Goal: Use online tool/utility: Utilize a website feature to perform a specific function

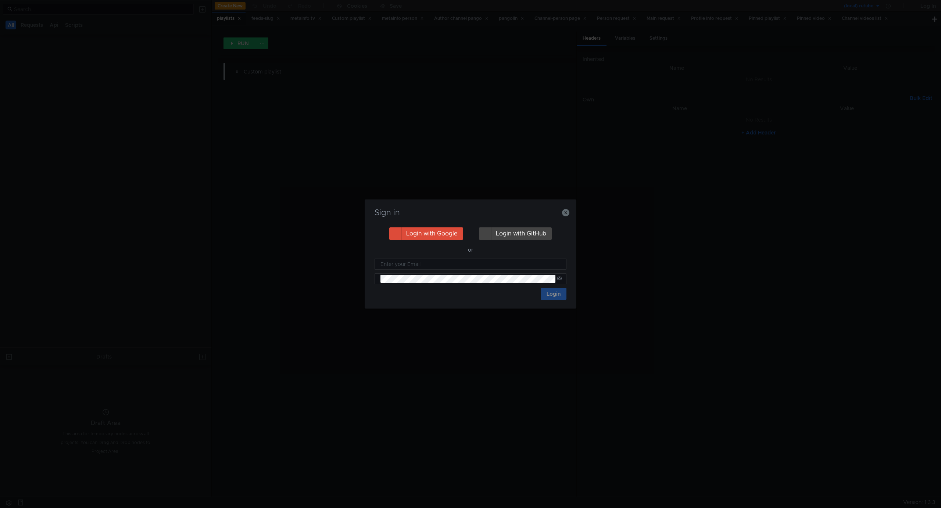
click at [562, 212] on div "Sign in" at bounding box center [470, 217] width 194 height 18
click at [565, 209] on icon "button" at bounding box center [565, 212] width 7 height 7
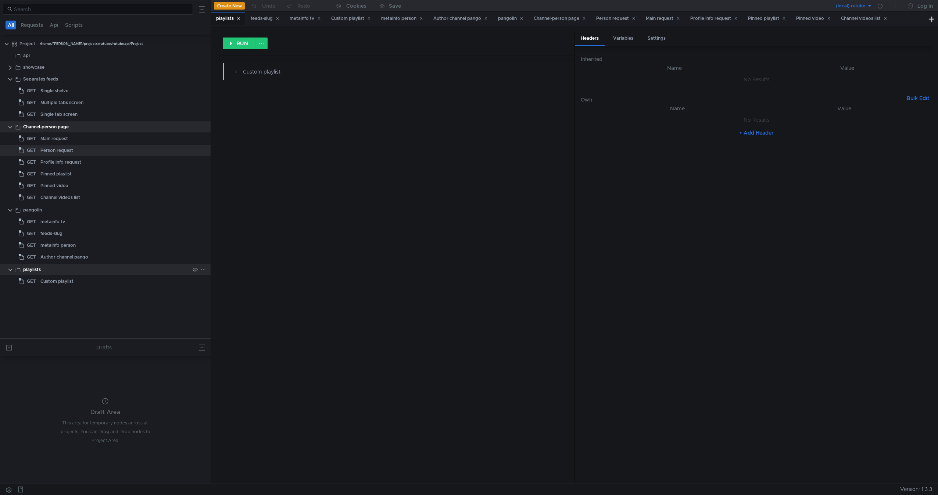
click at [6, 268] on div "playlists" at bounding box center [105, 269] width 211 height 11
click at [11, 272] on clr-icon at bounding box center [10, 270] width 6 height 6
click at [8, 83] on app-app-tree-node-expander at bounding box center [10, 78] width 6 height 11
click at [9, 80] on clr-icon at bounding box center [10, 79] width 6 height 6
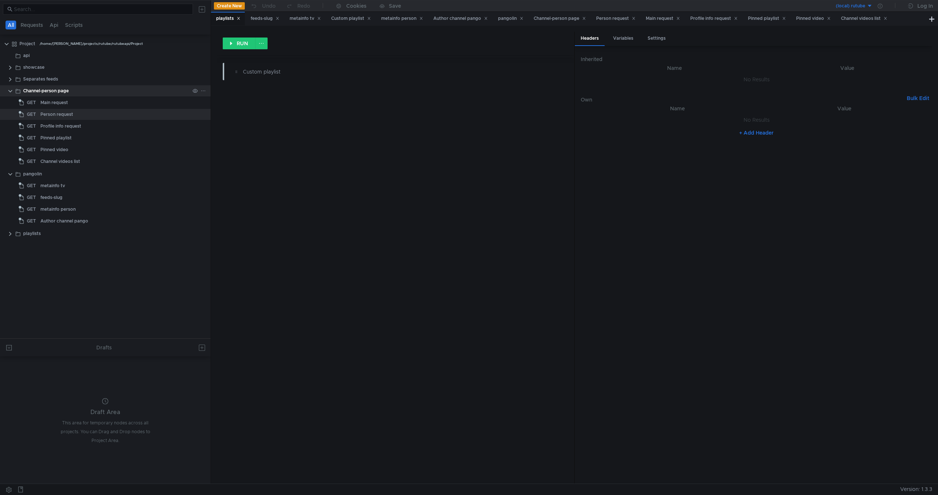
click at [8, 90] on clr-icon at bounding box center [10, 91] width 6 height 6
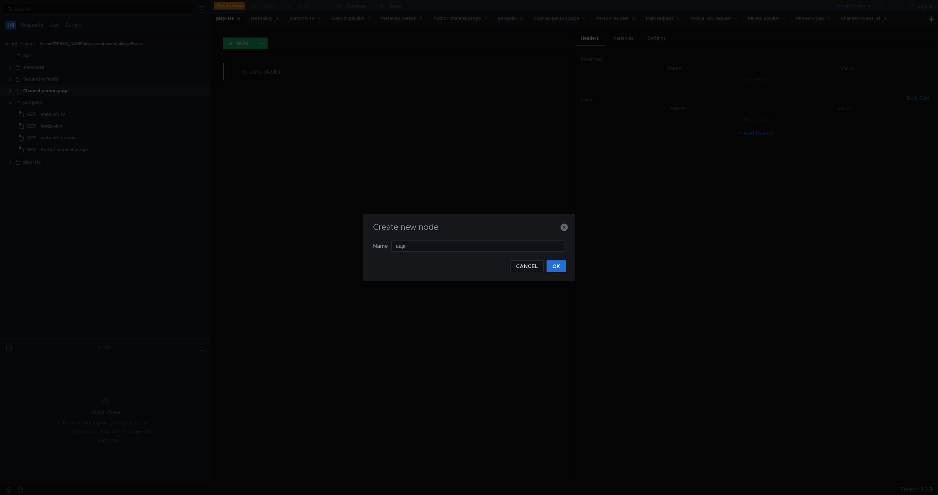
type input "ащк"
type input "for-you"
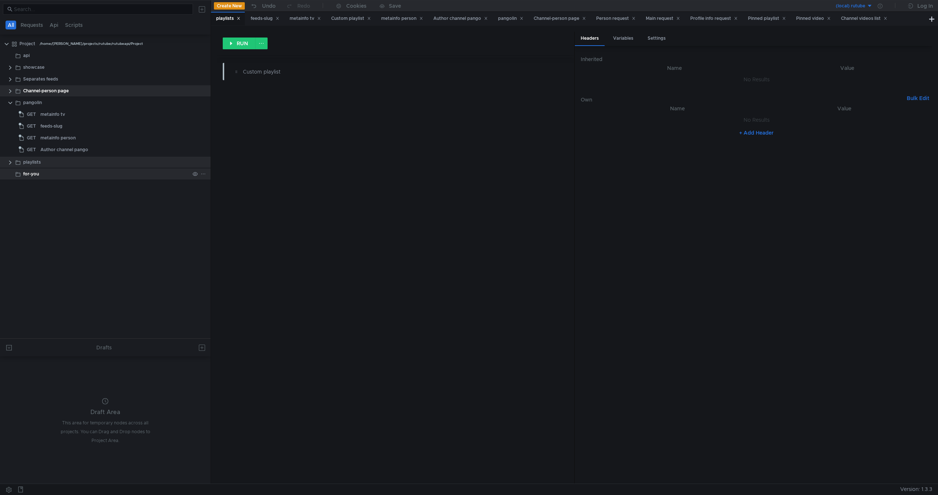
click at [44, 173] on div "for-you" at bounding box center [106, 173] width 166 height 11
click at [79, 170] on div "for-you" at bounding box center [106, 173] width 166 height 11
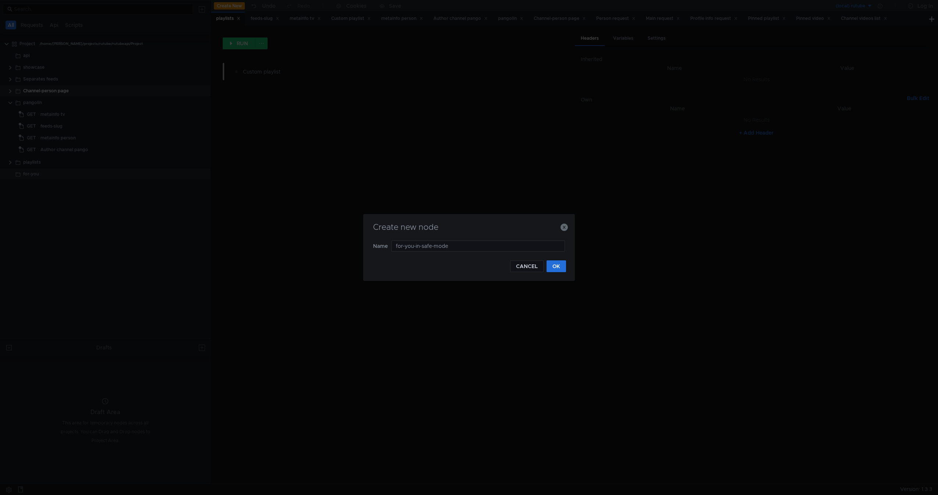
type input "for-you-in-safe-mode"
click at [567, 263] on div "Create new node Name for-you-in-safe-mode CANCEL OK" at bounding box center [469, 247] width 212 height 67
click at [565, 263] on button "OK" at bounding box center [555, 266] width 19 height 12
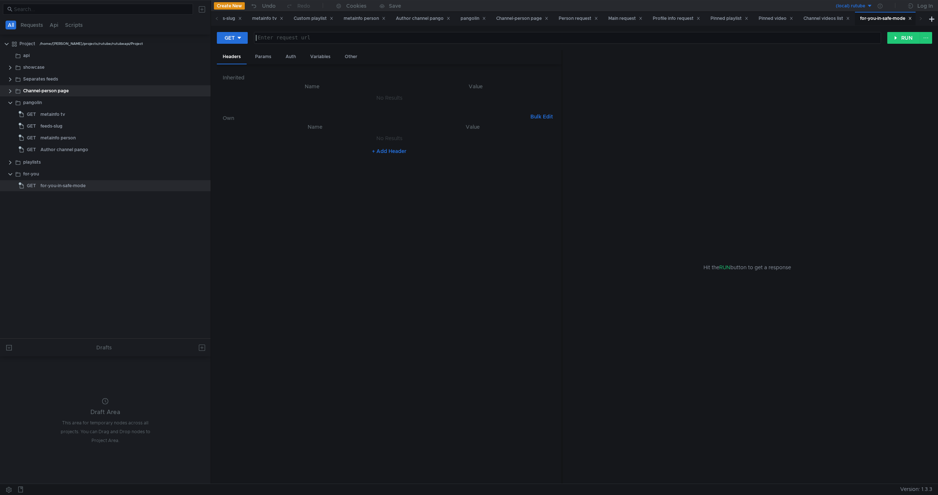
click at [323, 36] on div at bounding box center [567, 44] width 626 height 18
paste textarea "https://rutube.ru/api/v2/video/recommendation/main?rows=2&limit=12&show_hidden_…"
type textarea "https://rutube.ru/api/v2/video/recommendation/main?rows=2&limit=12&show_hidden_…"
click at [134, 277] on tree-viewport "Project /home/rukurbanov/projects/rutube/rutubeapi/Project api showcase Separat…" at bounding box center [105, 187] width 211 height 301
click at [49, 174] on div "for-you" at bounding box center [106, 173] width 166 height 11
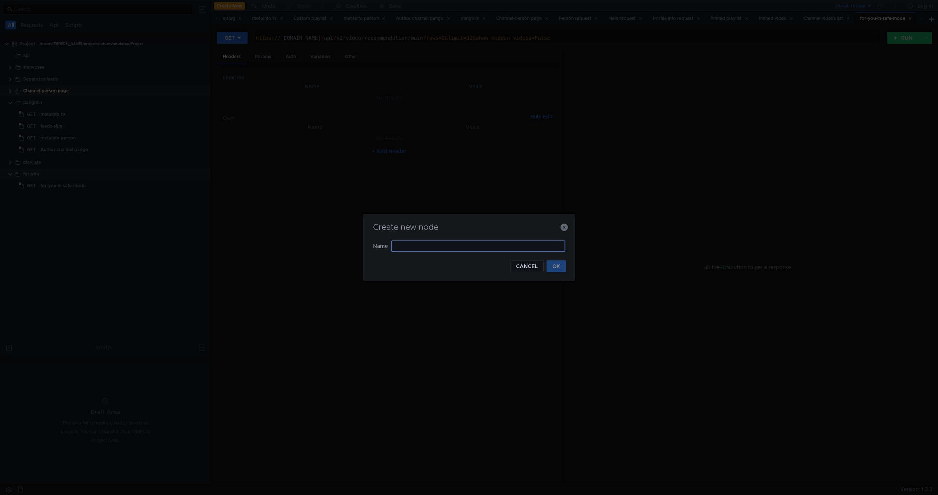
click at [470, 249] on input "text" at bounding box center [477, 245] width 173 height 11
type input "for-you-default"
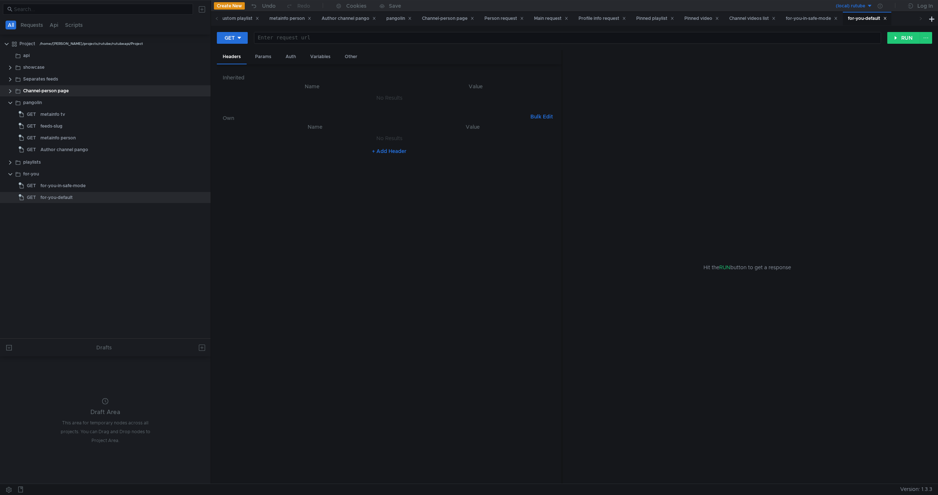
click at [359, 33] on div "Enter request url" at bounding box center [567, 37] width 626 height 11
paste textarea "https://rutube.ru/api/video/list/recommendation/v2/main?show_hidden_videos=Fals…"
type textarea "https://rutube.ru/api/video/list/recommendation/v2/main?show_hidden_videos=Fals…"
click at [143, 185] on div "for-you-in-safe-mode" at bounding box center [114, 185] width 149 height 11
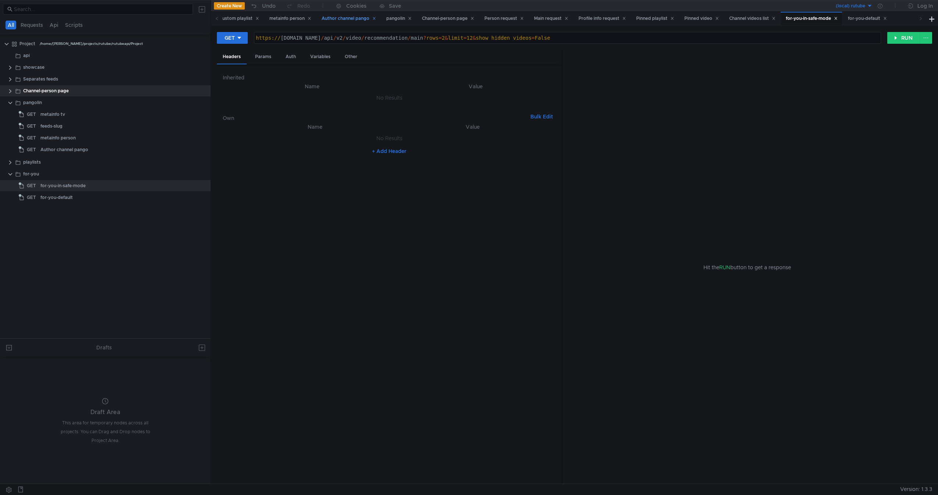
click at [376, 18] on icon at bounding box center [374, 18] width 3 height 3
click at [382, 18] on div "Channel-person page" at bounding box center [383, 19] width 52 height 8
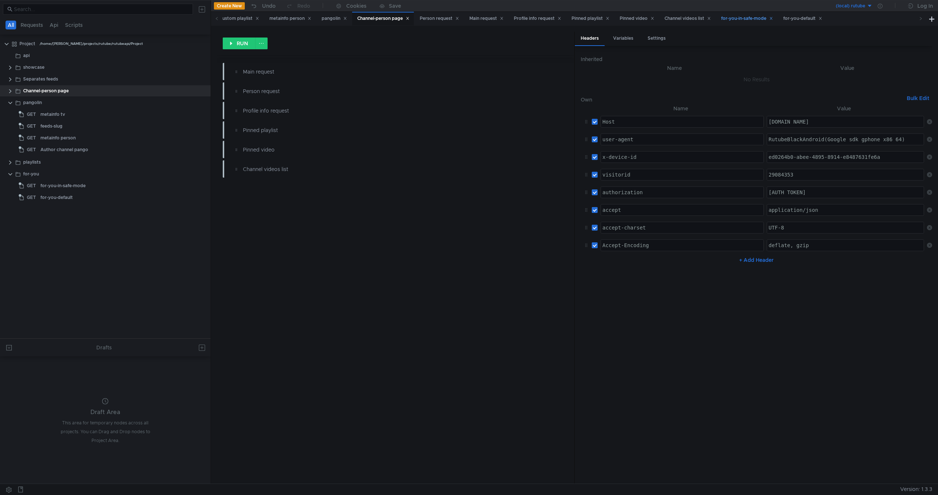
click at [755, 22] on div "for-you-in-safe-mode" at bounding box center [747, 19] width 52 height 8
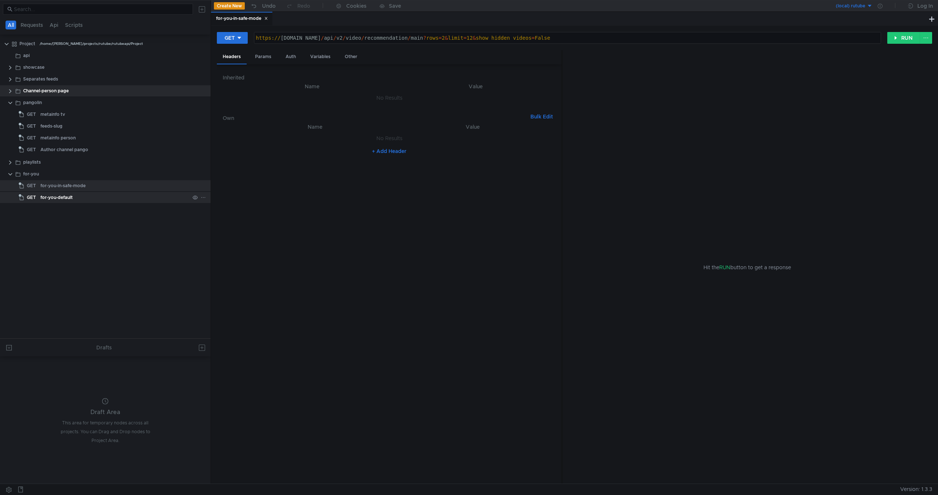
click at [95, 195] on div "for-you-default" at bounding box center [114, 197] width 149 height 11
click at [98, 184] on div "for-you-in-safe-mode" at bounding box center [114, 185] width 149 height 11
click at [78, 198] on div "for-you-default" at bounding box center [114, 197] width 149 height 11
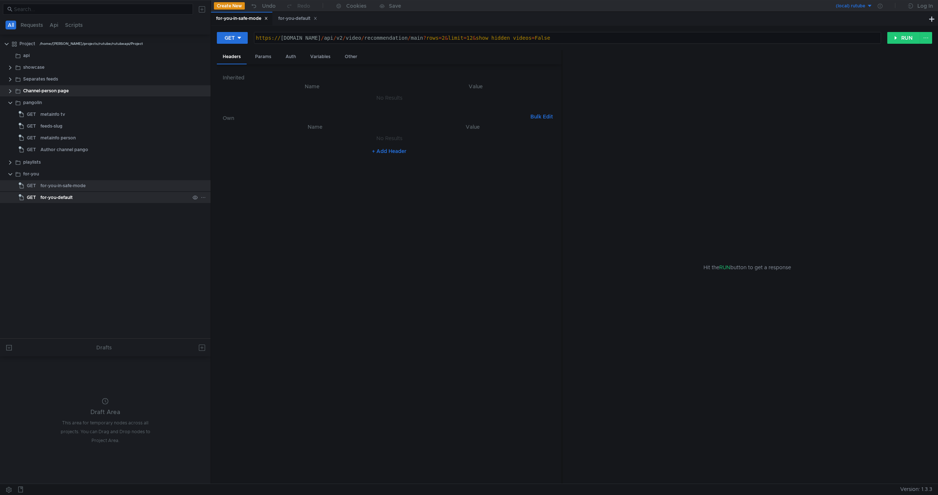
click at [78, 198] on div "for-you-default" at bounding box center [114, 197] width 149 height 11
click at [74, 162] on div "playlists" at bounding box center [106, 162] width 166 height 11
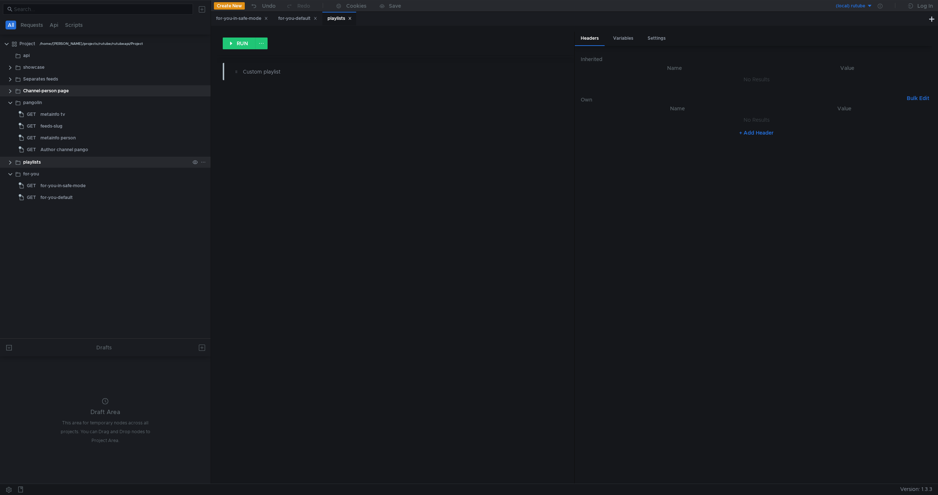
click at [64, 165] on div "playlists" at bounding box center [106, 162] width 166 height 11
click at [56, 104] on div "pangolin" at bounding box center [106, 102] width 166 height 11
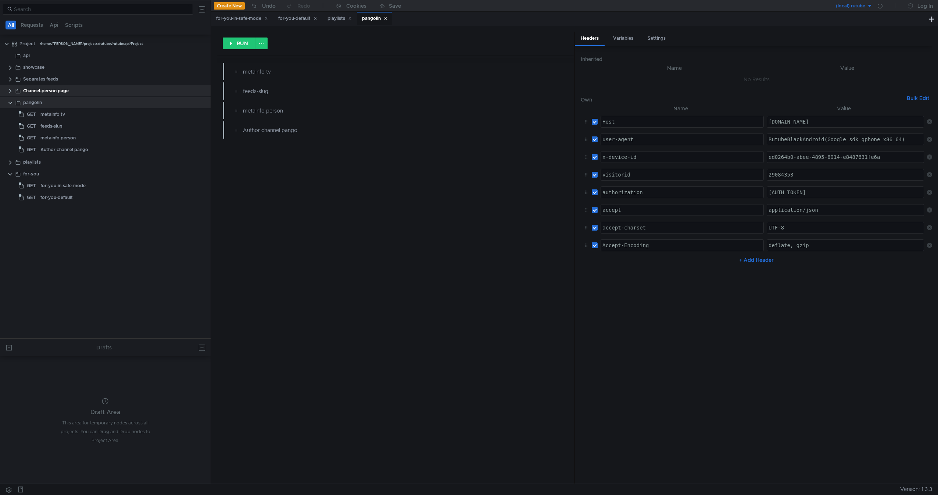
click at [912, 96] on button "Bulk Edit" at bounding box center [918, 98] width 28 height 9
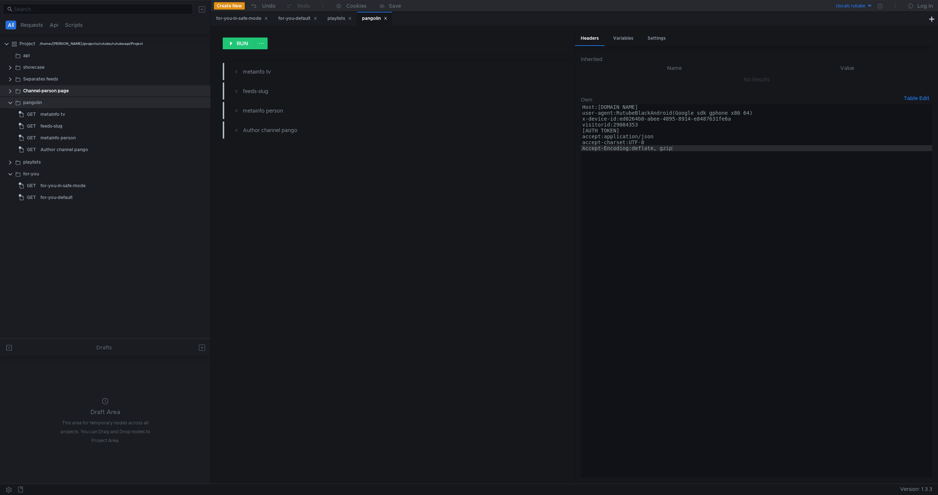
type textarea "accept-charset:UTF-8 Accept-Encoding:deflate, gzip"
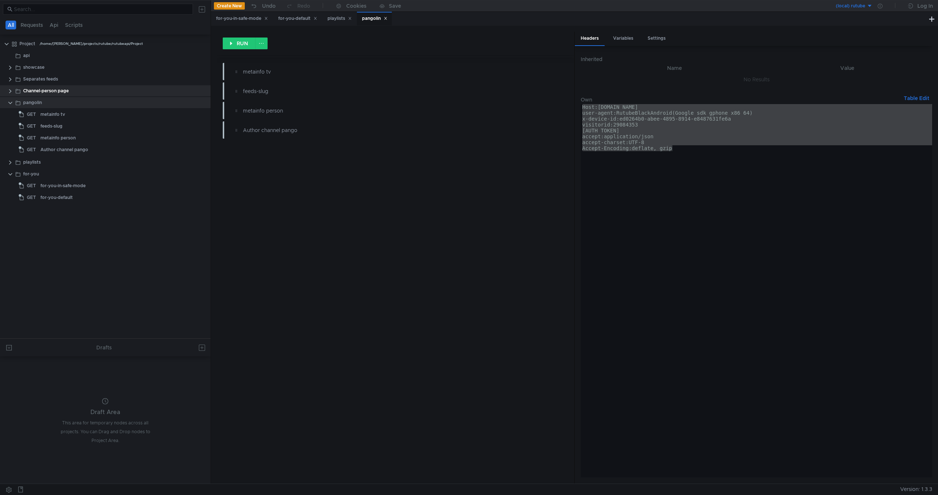
click at [81, 311] on tree-viewport "Project /home/rukurbanov/projects/rutube/rutubeapi/Project api showcase Separat…" at bounding box center [105, 187] width 211 height 301
click at [44, 195] on div "for-you-default" at bounding box center [56, 197] width 32 height 11
click at [49, 180] on div "for-you-in-safe-mode" at bounding box center [62, 185] width 45 height 11
click at [51, 177] on div "for-you" at bounding box center [106, 173] width 166 height 11
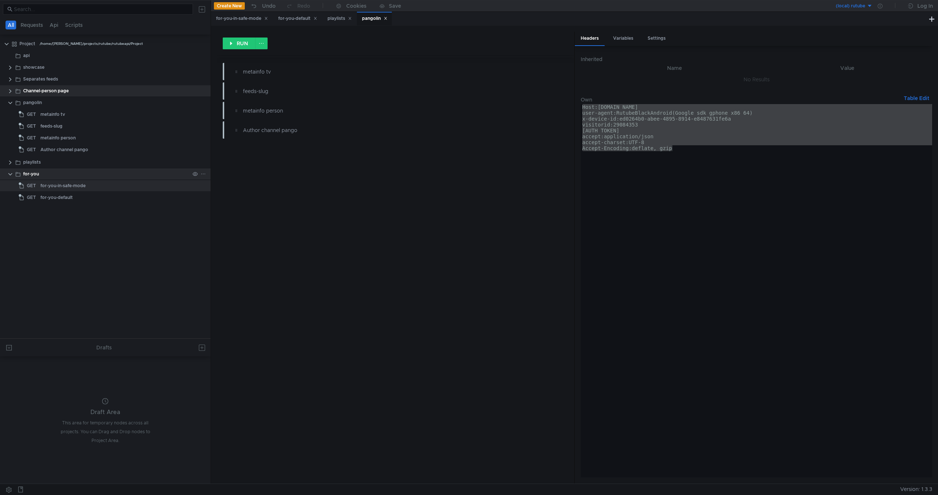
click at [51, 177] on div "for-you" at bounding box center [106, 173] width 166 height 11
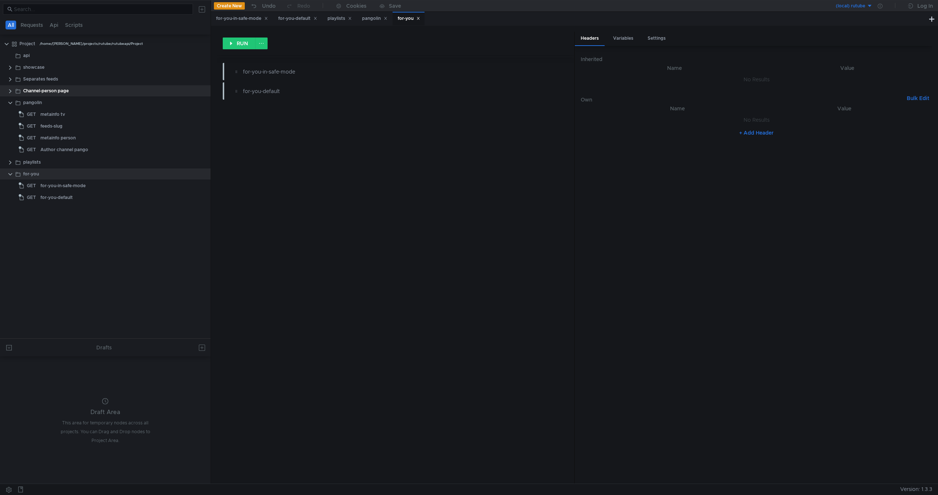
click at [911, 99] on button "Bulk Edit" at bounding box center [918, 98] width 28 height 9
click at [796, 141] on div at bounding box center [756, 296] width 351 height 385
paste textarea "Accept-Encoding:deflate, gzip"
type textarea "Accept-Encoding:deflate, gzip"
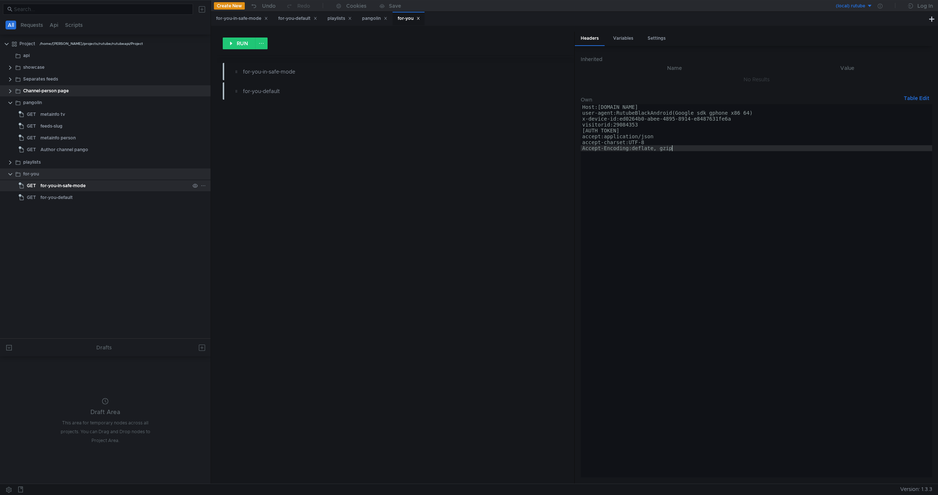
click at [55, 187] on div "for-you-in-safe-mode" at bounding box center [62, 185] width 45 height 11
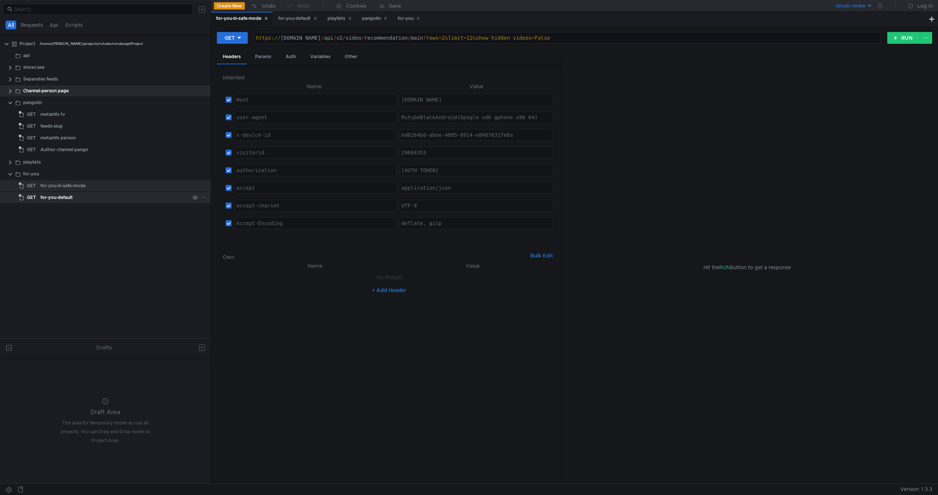
click at [52, 195] on div "for-you-default" at bounding box center [56, 197] width 32 height 11
click at [901, 36] on button "RUN" at bounding box center [903, 38] width 33 height 12
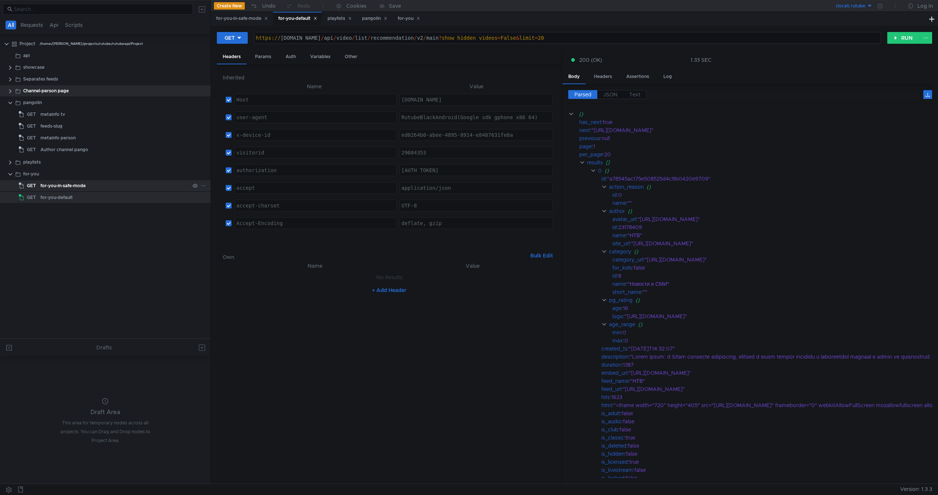
click at [103, 186] on div "for-you-in-safe-mode" at bounding box center [114, 185] width 149 height 11
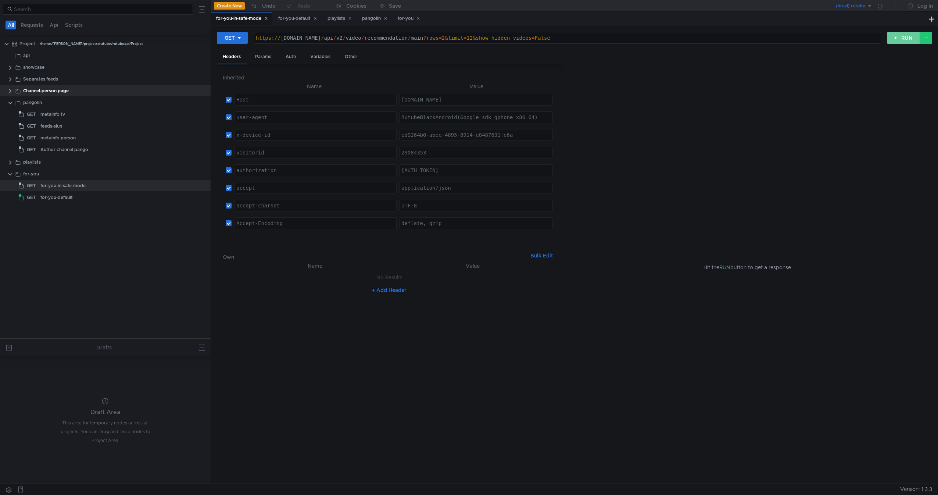
click at [897, 39] on button "RUN" at bounding box center [903, 38] width 33 height 12
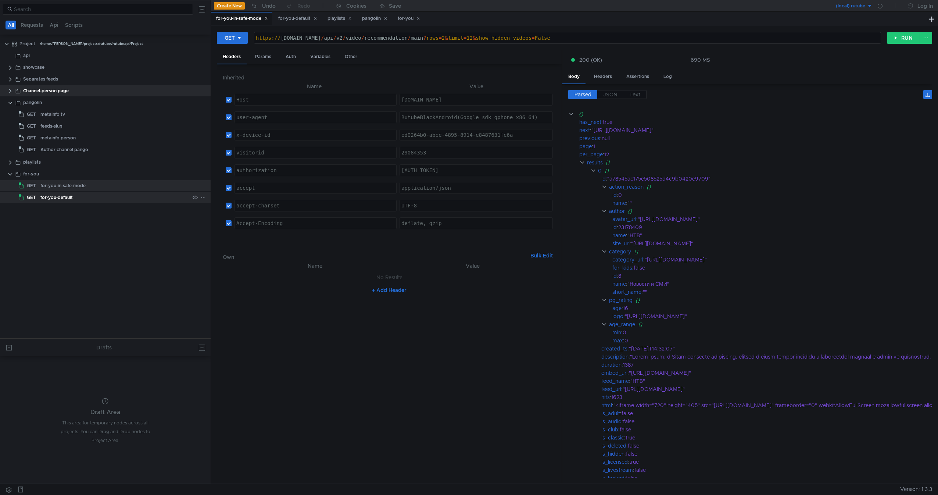
click at [64, 196] on div "for-you-default" at bounding box center [56, 197] width 32 height 11
click at [78, 188] on div "for-you-in-safe-mode" at bounding box center [62, 185] width 45 height 11
click at [68, 197] on div "for-you-default" at bounding box center [56, 197] width 32 height 11
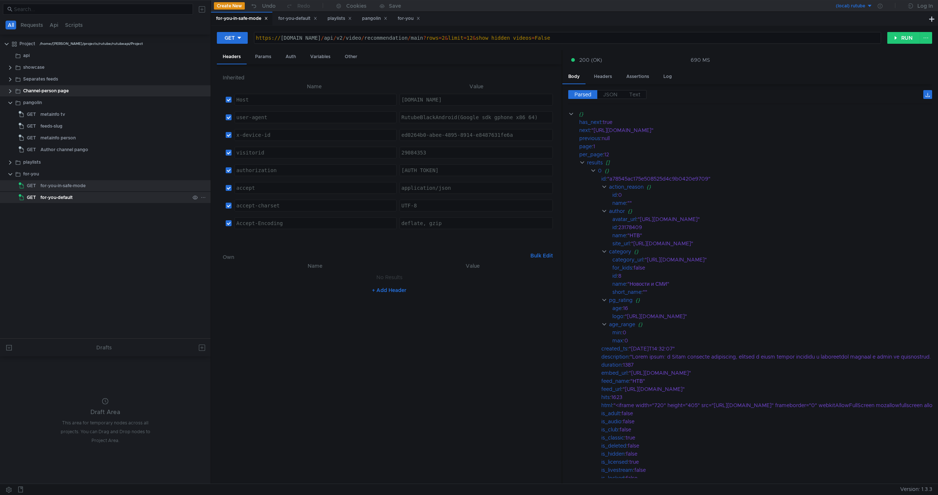
click at [68, 197] on div "for-you-default" at bounding box center [56, 197] width 32 height 11
click at [84, 190] on div "for-you-in-safe-mode" at bounding box center [62, 185] width 45 height 11
click at [77, 196] on div "for-you-default" at bounding box center [114, 197] width 149 height 11
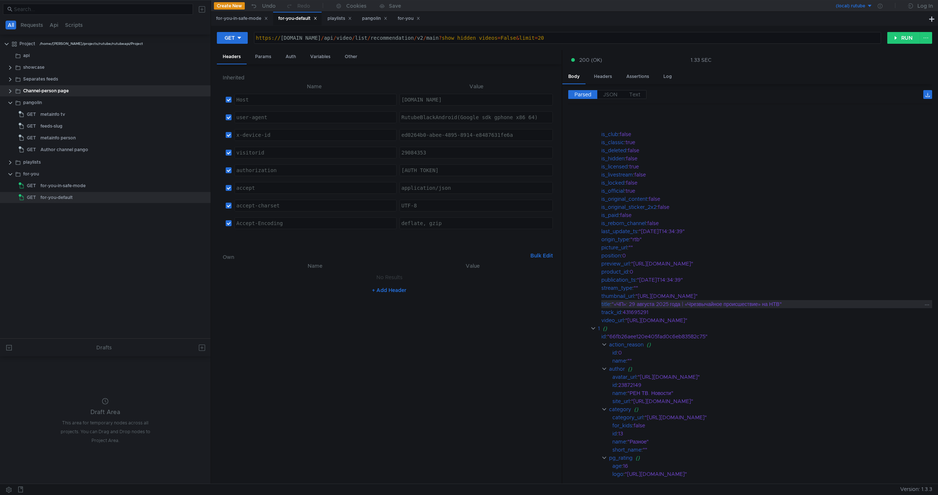
scroll to position [409, 0]
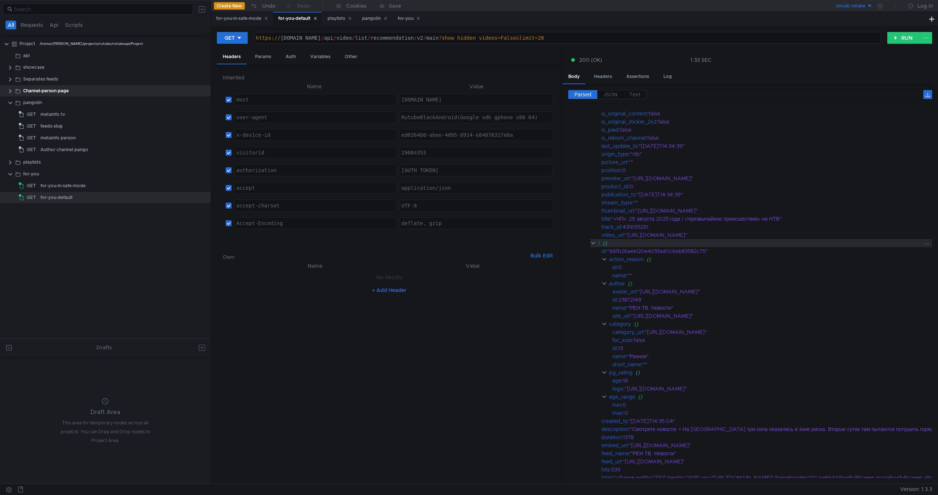
click at [592, 243] on clr-icon at bounding box center [593, 243] width 6 height 6
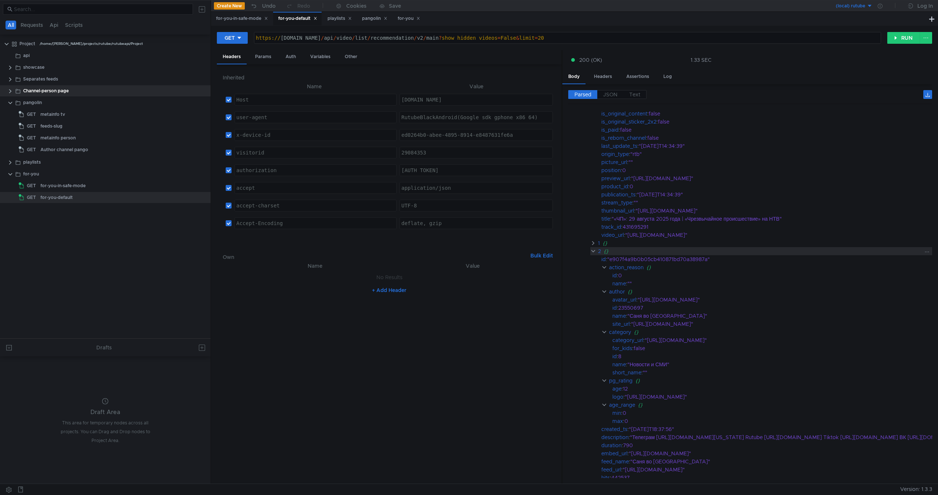
click at [593, 251] on clr-icon at bounding box center [593, 251] width 6 height 6
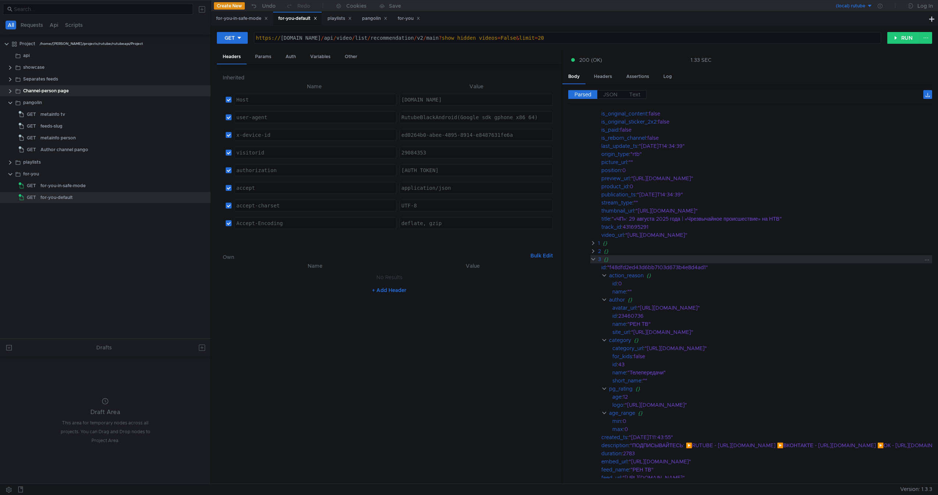
click at [593, 256] on clr-icon at bounding box center [593, 259] width 6 height 6
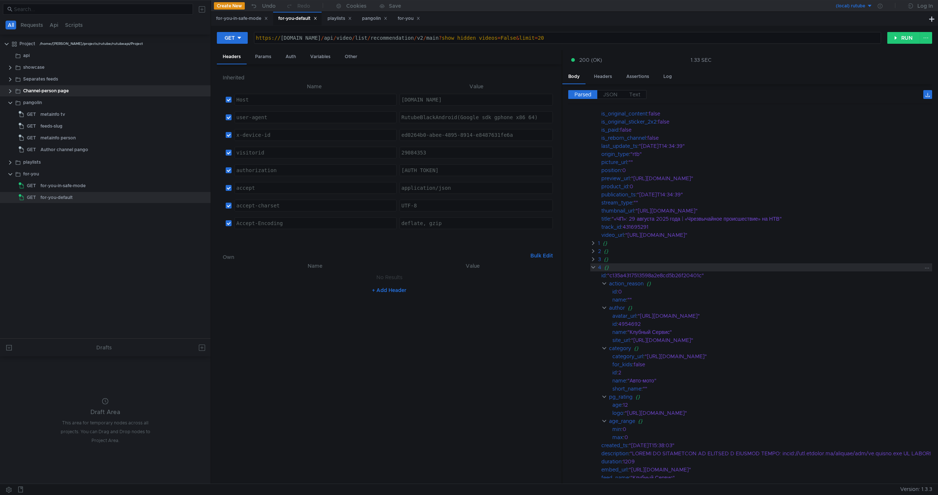
click at [595, 269] on clr-icon at bounding box center [593, 267] width 6 height 6
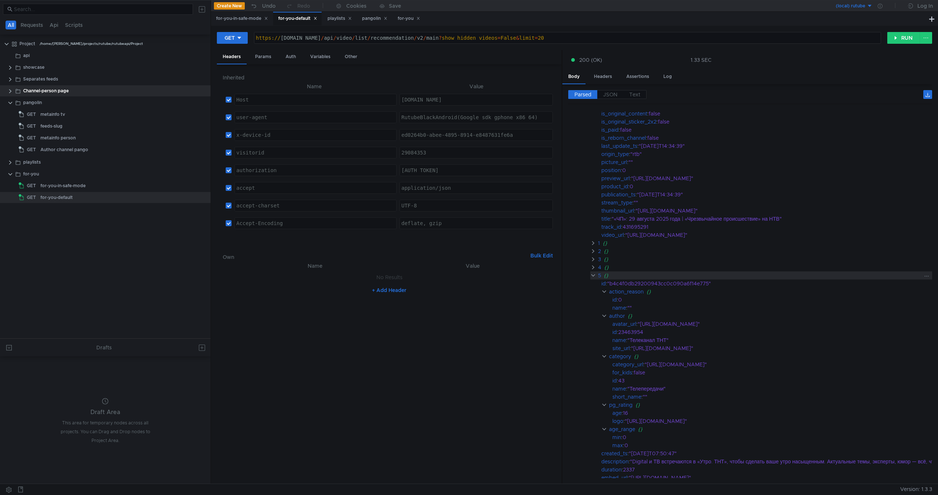
click at [593, 276] on clr-icon at bounding box center [593, 275] width 6 height 6
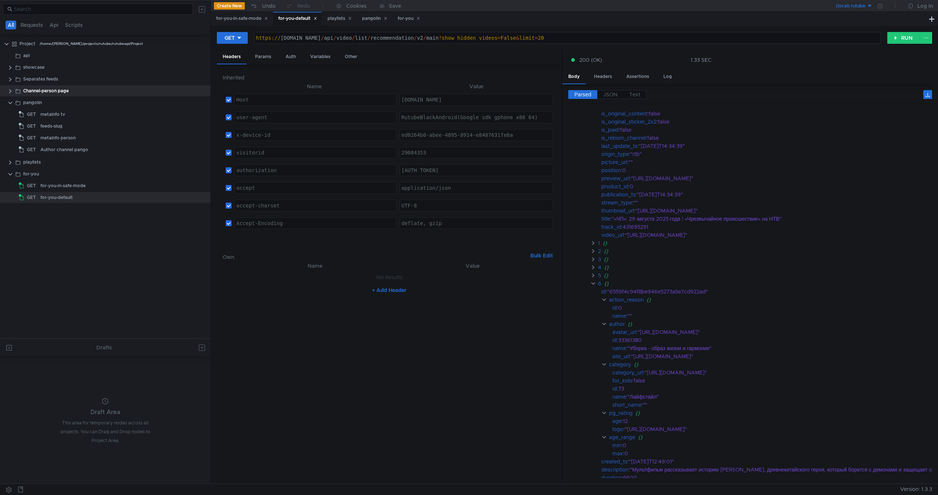
click at [595, 288] on app-tour-anchor "id : "6559f4c94f8be946e5273a5e7cd922ad"" at bounding box center [846, 291] width 556 height 8
click at [595, 287] on div "6 {}" at bounding box center [857, 283] width 534 height 8
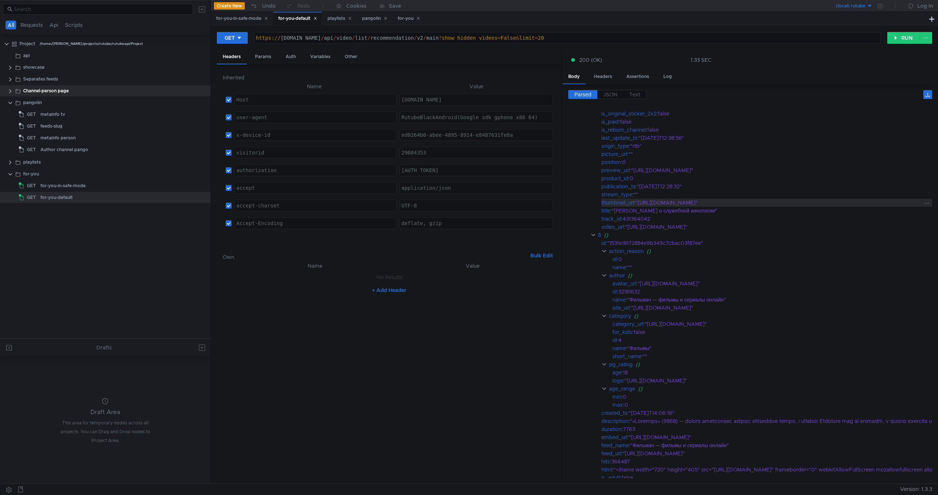
scroll to position [993, 0]
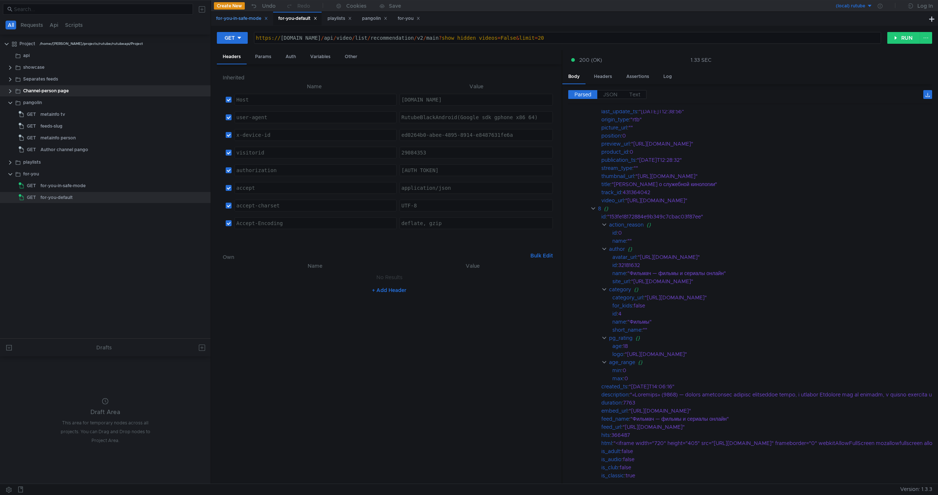
click at [227, 15] on div "for-you-in-safe-mode" at bounding box center [242, 19] width 52 height 8
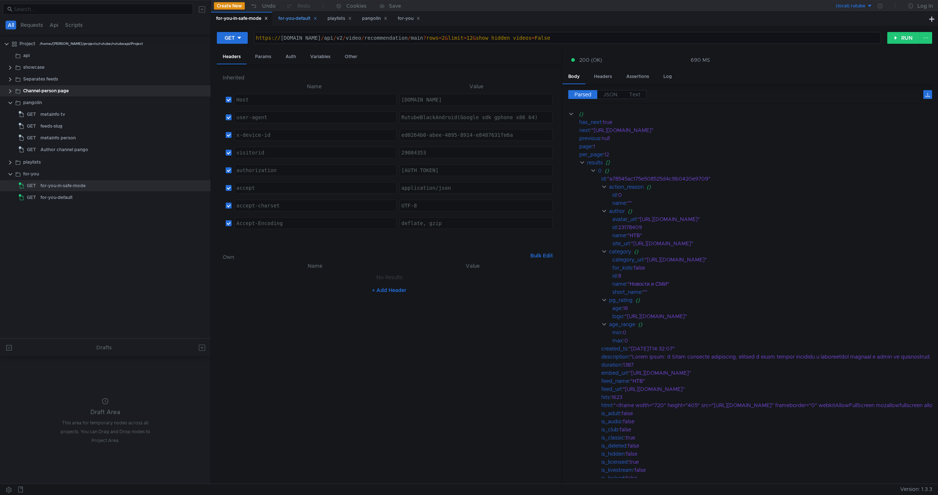
click at [302, 16] on div "for-you-default" at bounding box center [297, 19] width 39 height 8
click at [223, 15] on div "for-you-in-safe-mode" at bounding box center [242, 19] width 52 height 8
click at [292, 14] on div "for-you-default" at bounding box center [297, 19] width 49 height 14
click at [223, 13] on div "for-you-in-safe-mode" at bounding box center [241, 19] width 61 height 14
click at [294, 19] on div "for-you-default" at bounding box center [297, 19] width 39 height 8
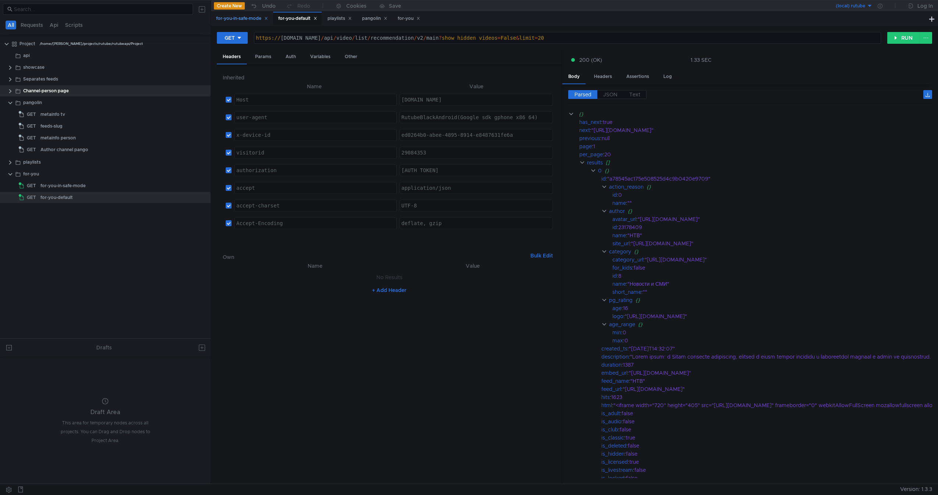
click at [231, 15] on div "for-you-in-safe-mode" at bounding box center [242, 19] width 52 height 8
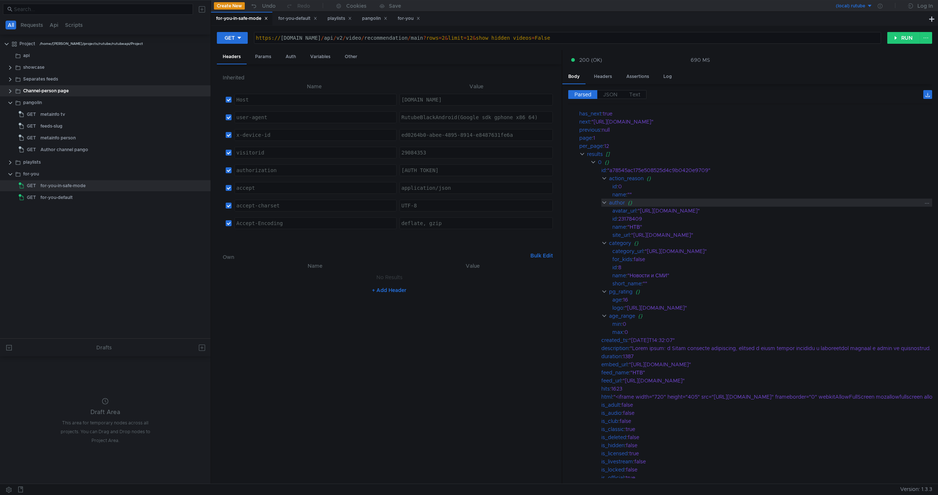
scroll to position [0, 0]
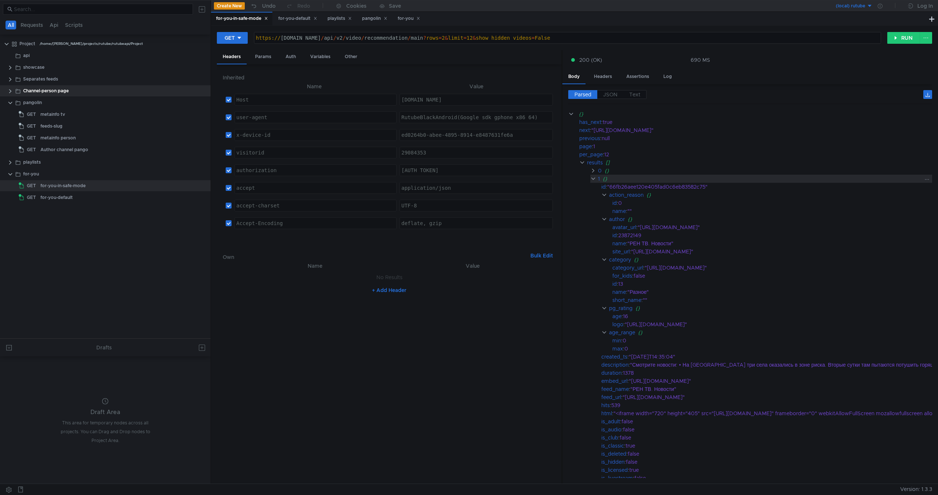
click at [595, 176] on clr-icon at bounding box center [593, 179] width 6 height 6
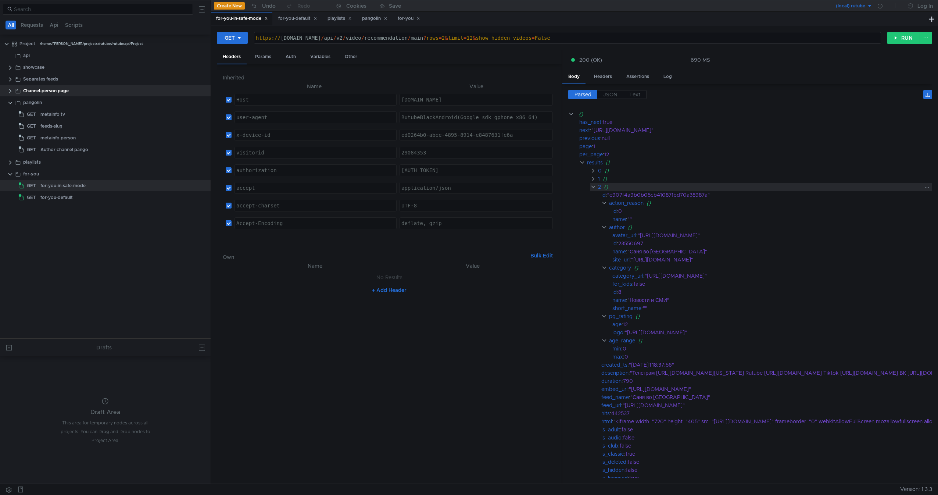
click at [596, 188] on clr-icon at bounding box center [593, 187] width 6 height 6
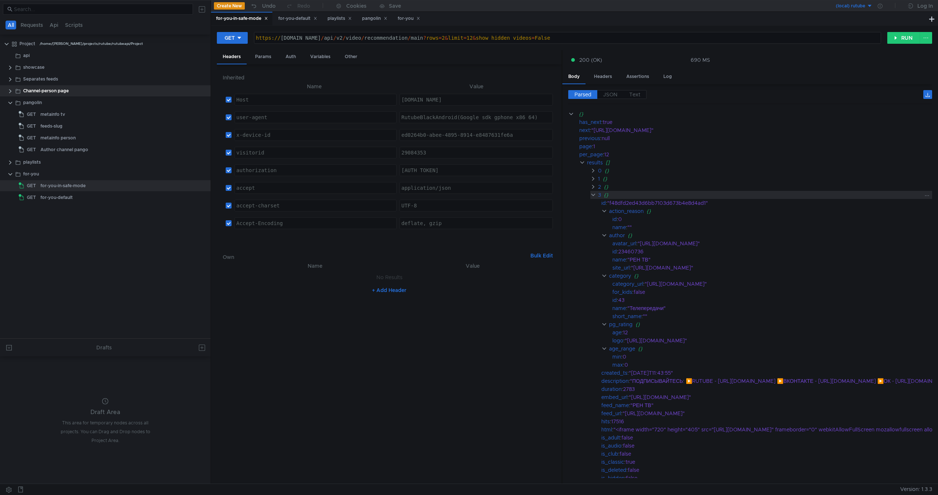
click at [595, 195] on clr-icon at bounding box center [593, 195] width 6 height 6
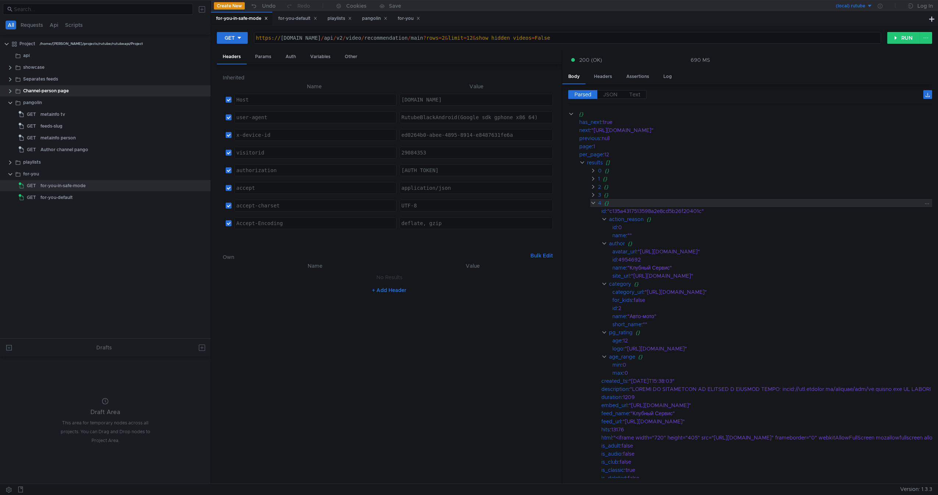
click at [595, 204] on clr-icon at bounding box center [593, 203] width 6 height 6
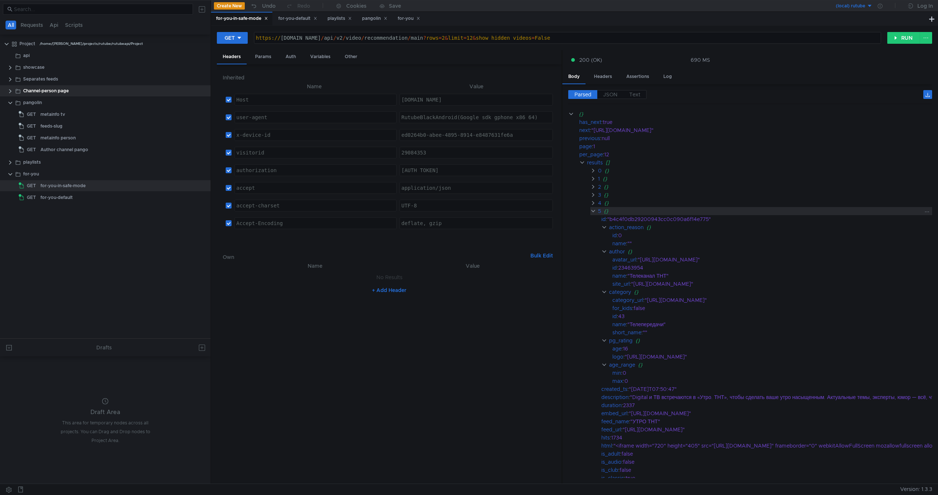
click at [595, 211] on clr-icon at bounding box center [593, 211] width 6 height 6
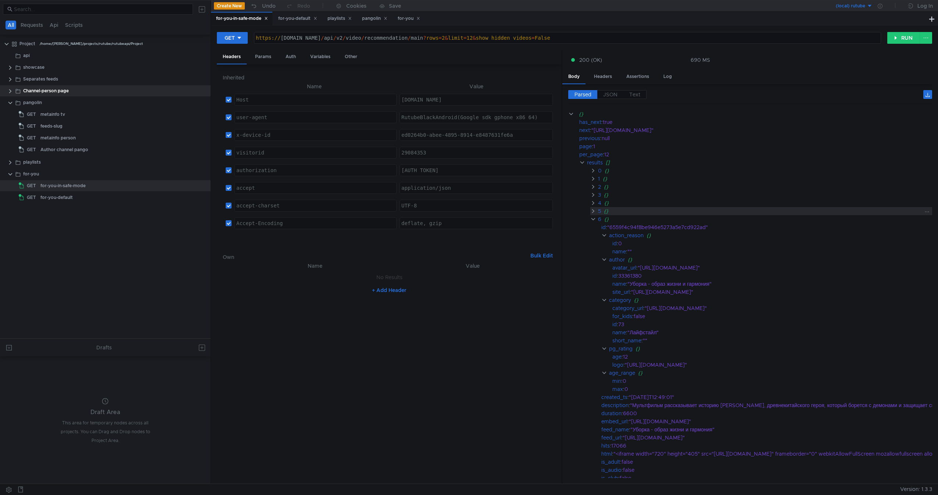
click at [596, 222] on clr-icon at bounding box center [593, 219] width 6 height 6
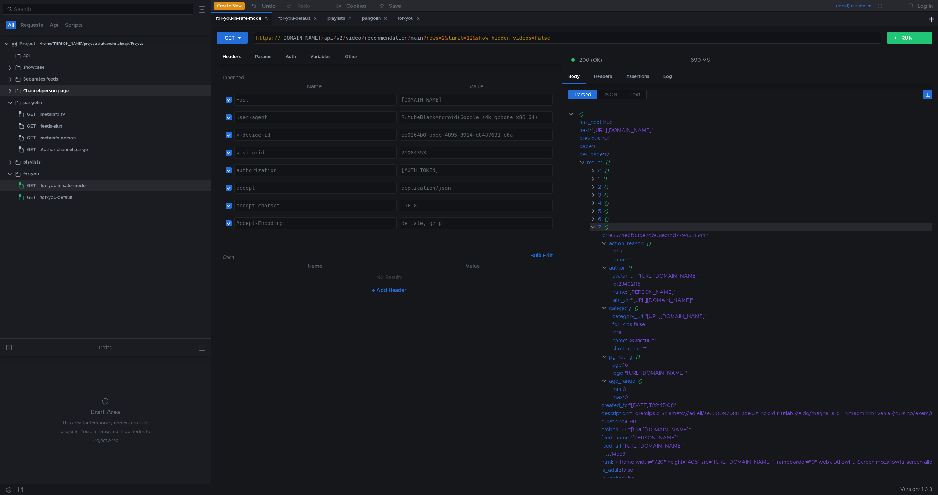
click at [596, 226] on clr-icon at bounding box center [593, 227] width 6 height 6
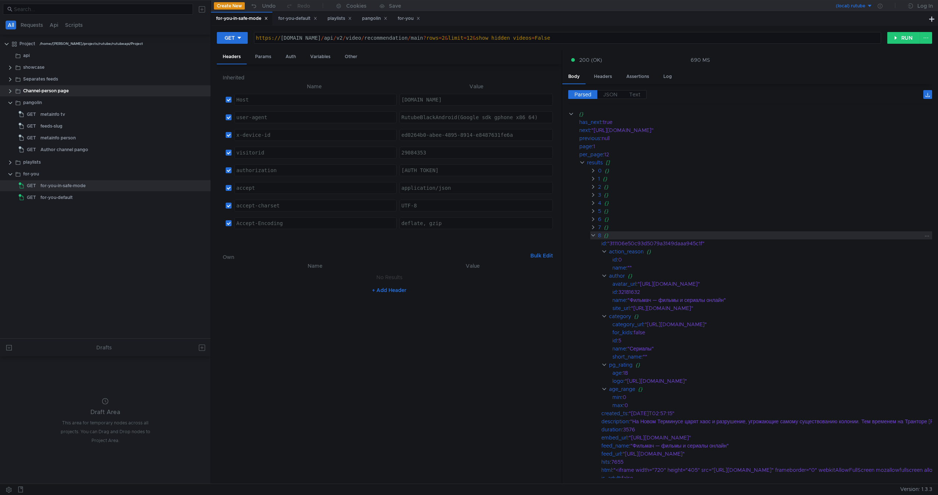
click at [597, 238] on div "8 {}" at bounding box center [925, 235] width 671 height 8
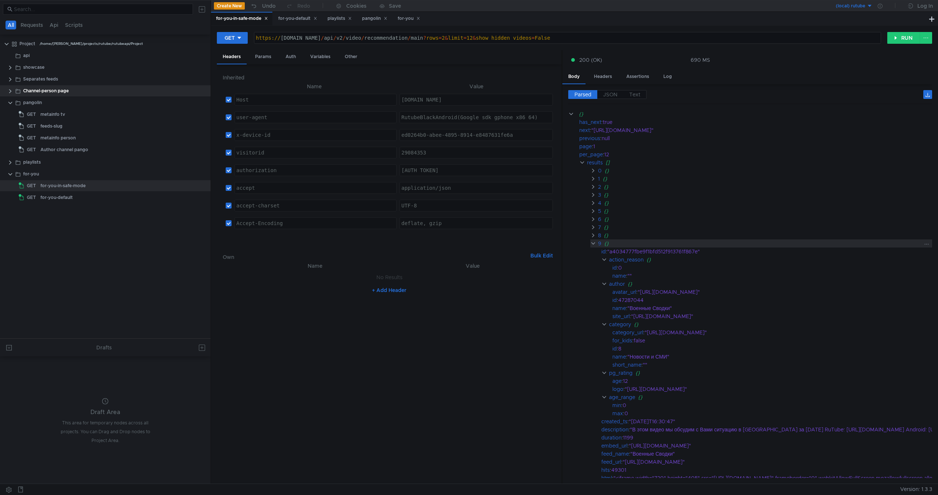
click at [594, 241] on clr-icon at bounding box center [593, 243] width 6 height 6
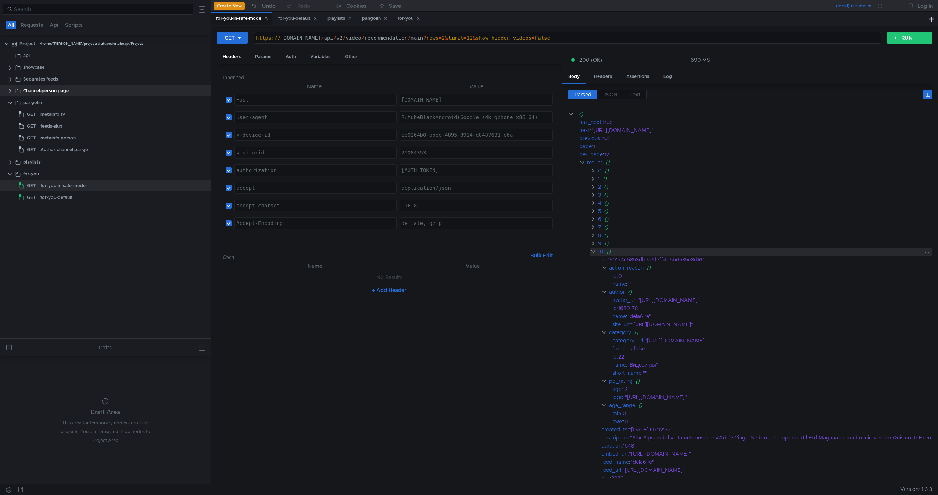
click at [592, 251] on clr-icon at bounding box center [593, 251] width 6 height 6
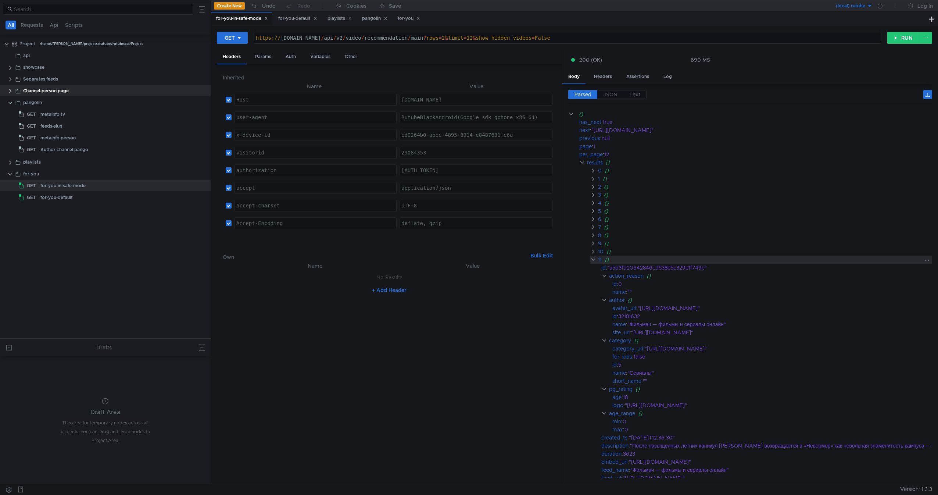
click at [595, 258] on clr-icon at bounding box center [593, 259] width 6 height 6
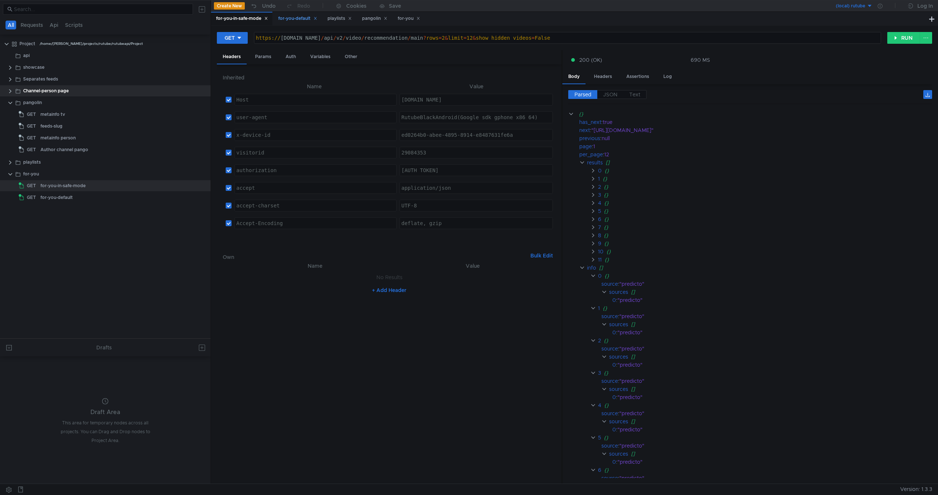
click at [280, 22] on div "for-you-default" at bounding box center [297, 19] width 39 height 8
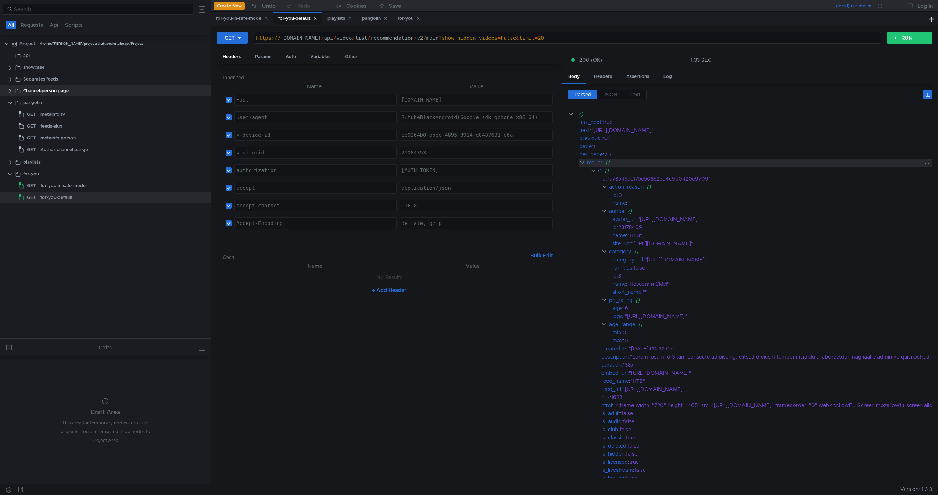
click at [584, 163] on clr-icon at bounding box center [582, 162] width 6 height 6
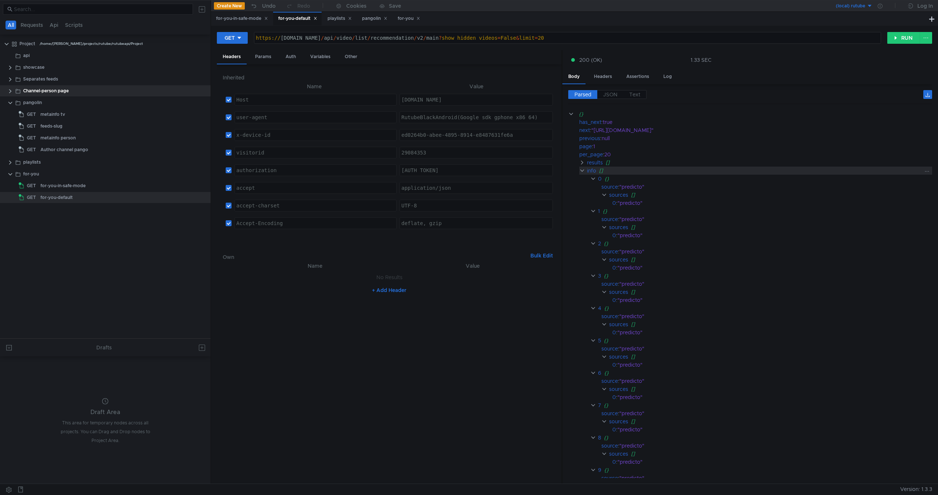
click at [584, 169] on clr-icon at bounding box center [582, 171] width 6 height 6
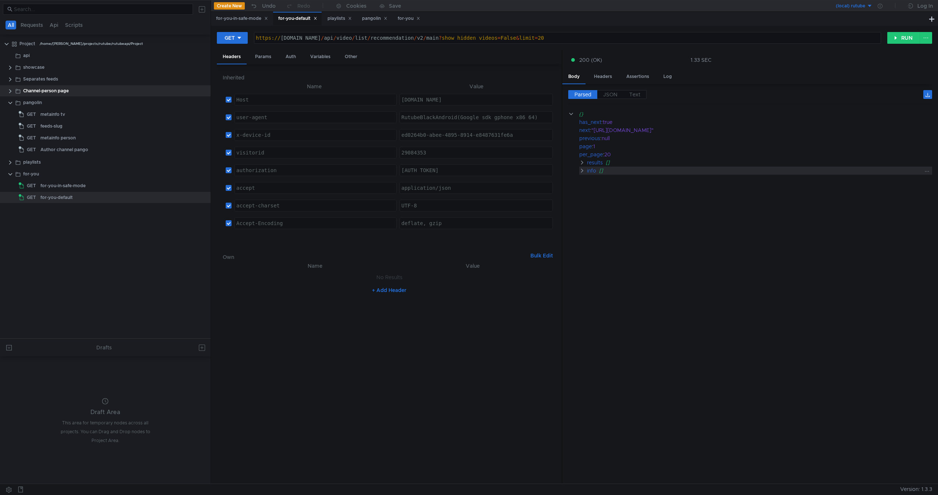
click at [584, 169] on clr-icon at bounding box center [582, 171] width 6 height 6
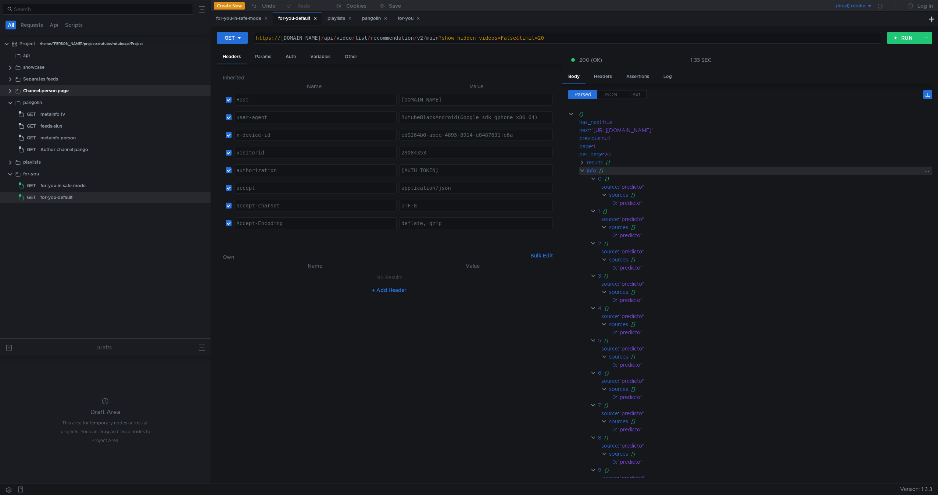
click at [584, 171] on clr-icon at bounding box center [582, 171] width 6 height 6
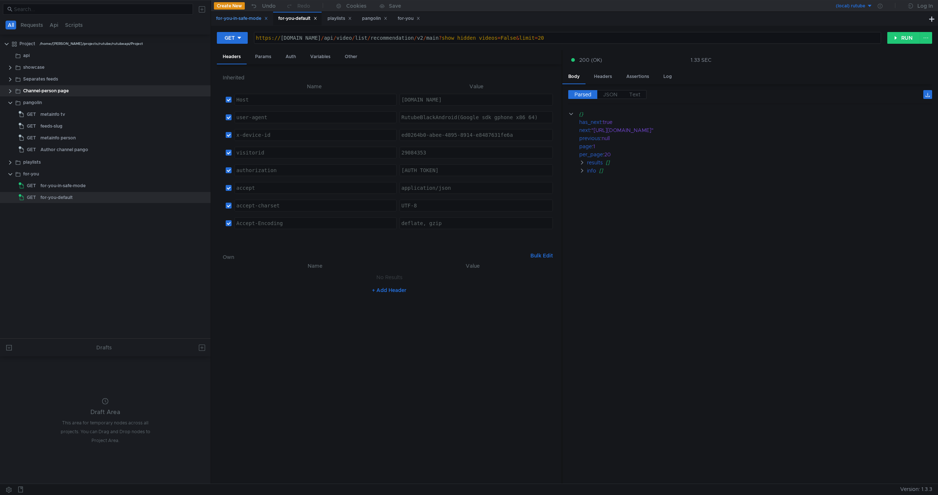
click at [239, 24] on div "for-you-in-safe-mode" at bounding box center [241, 19] width 61 height 14
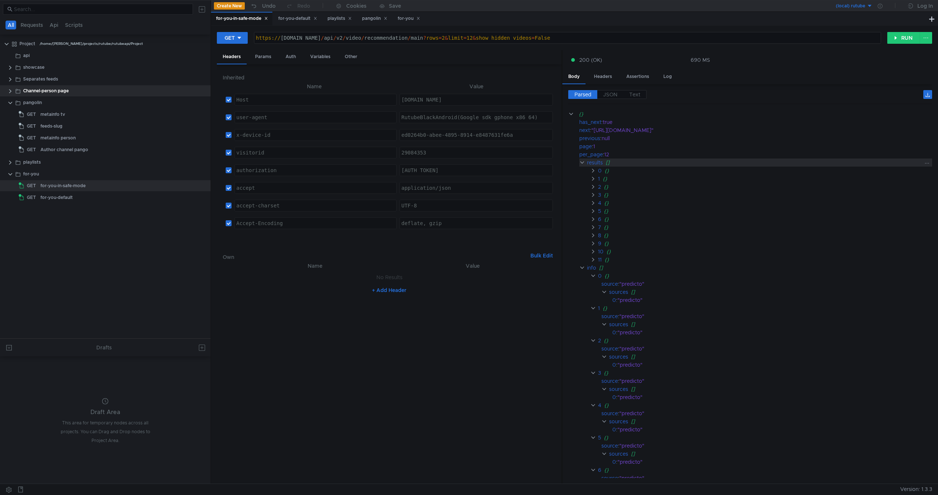
click at [583, 161] on clr-icon at bounding box center [582, 162] width 6 height 6
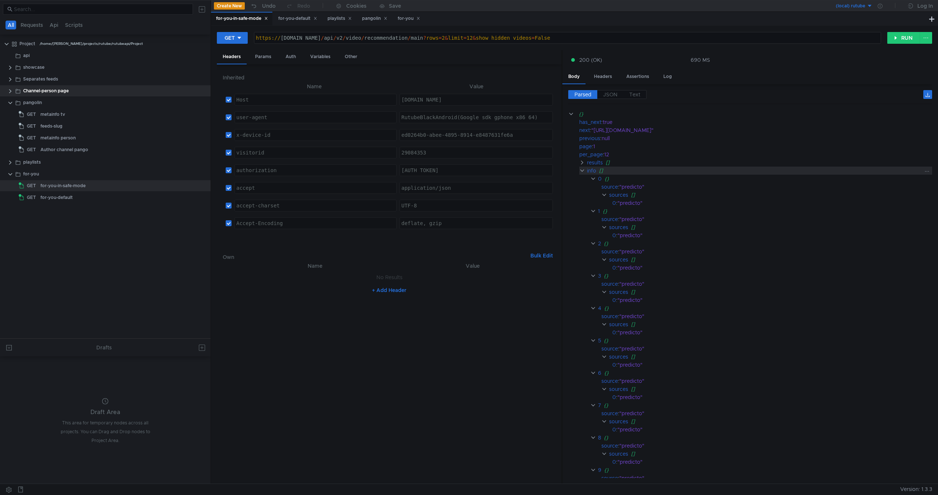
click at [585, 172] on clr-icon at bounding box center [582, 171] width 6 height 6
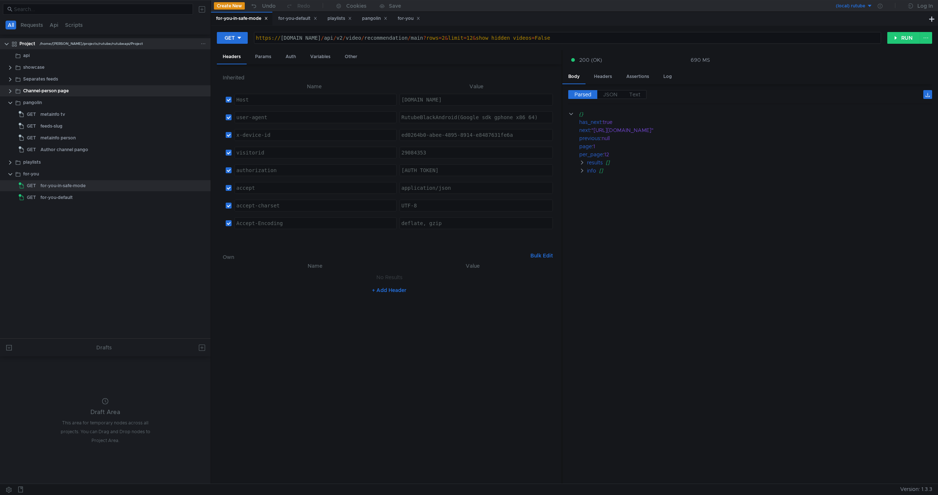
click at [58, 47] on div "/home/[PERSON_NAME]/projects/rutube/rutubeapi/Project" at bounding box center [91, 43] width 103 height 11
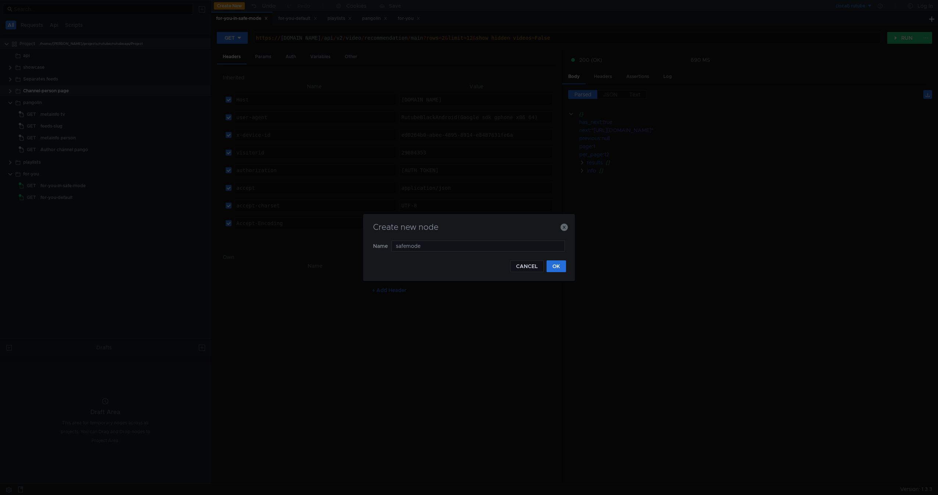
type input "safemode"
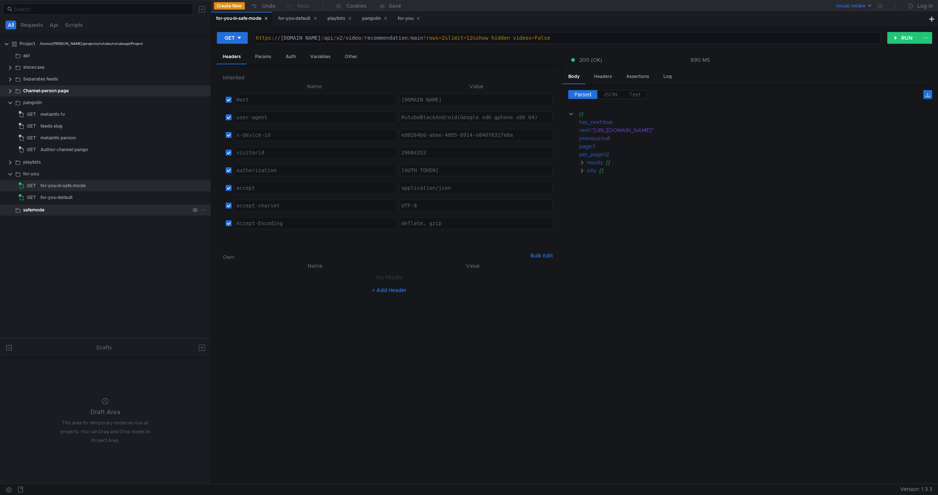
click at [86, 211] on div "safemode" at bounding box center [106, 209] width 166 height 11
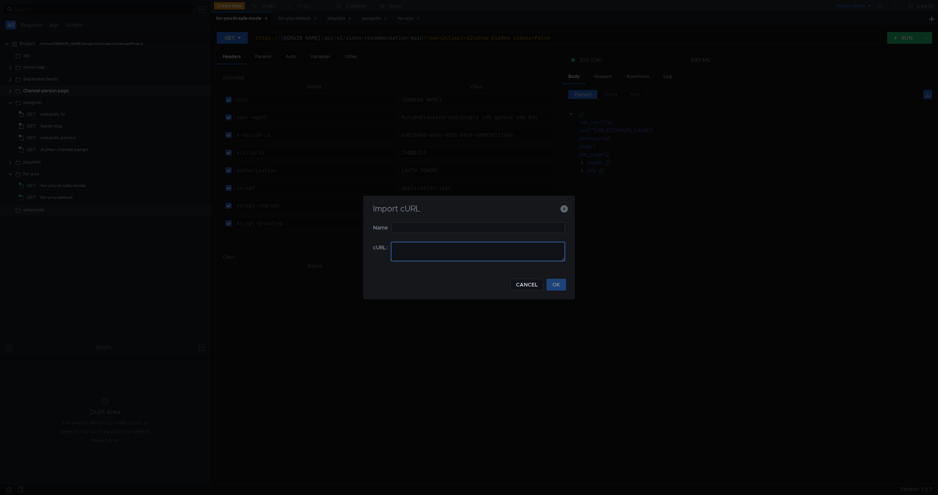
click at [427, 259] on textarea at bounding box center [478, 251] width 174 height 19
paste textarea "curl -H "Host: rutube.ru" -H "user-agent: RutubeTVBlackAndroid(Google sdk_googl…"
type textarea "curl -H "Host: rutube.ru" -H "user-agent: RutubeTVBlackAndroid(Google sdk_googl…"
click at [495, 230] on input "text" at bounding box center [477, 227] width 173 height 11
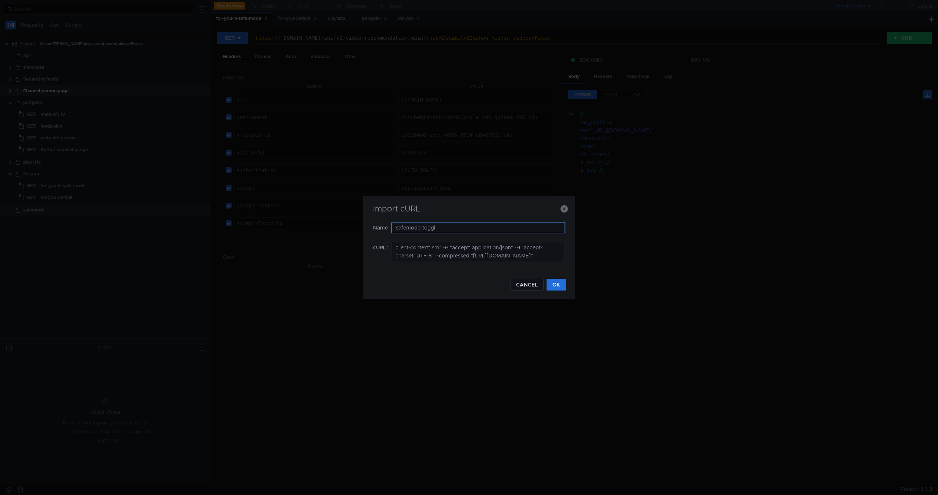
type input "safemode-toggle"
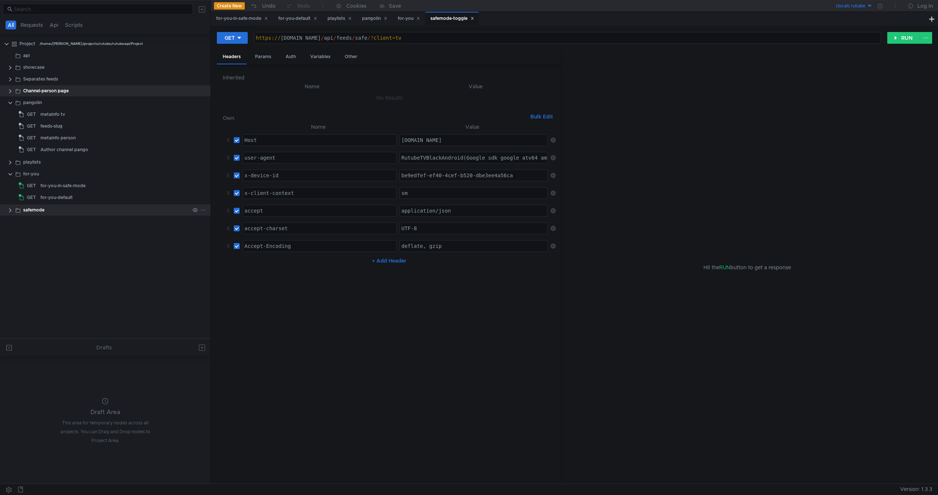
click at [60, 212] on div "safemode" at bounding box center [106, 209] width 166 height 11
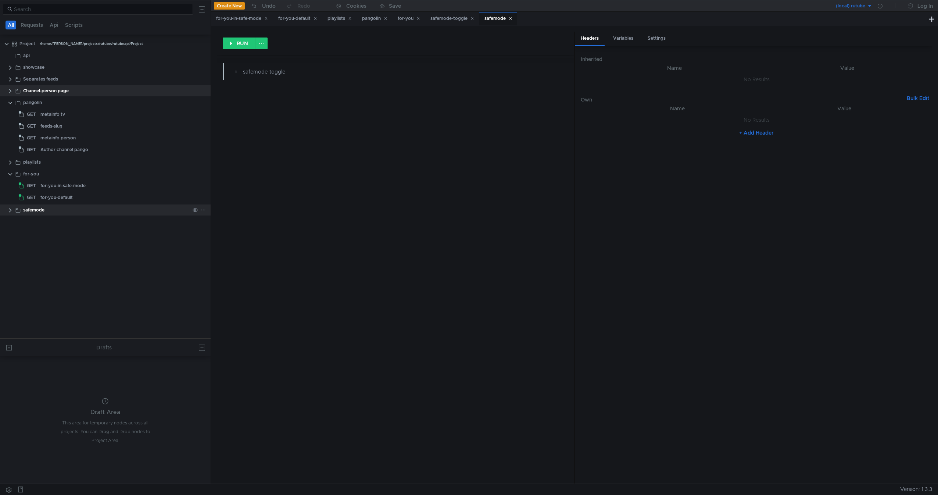
click at [8, 212] on clr-icon at bounding box center [10, 210] width 6 height 6
click at [28, 225] on span "GET" at bounding box center [31, 221] width 9 height 11
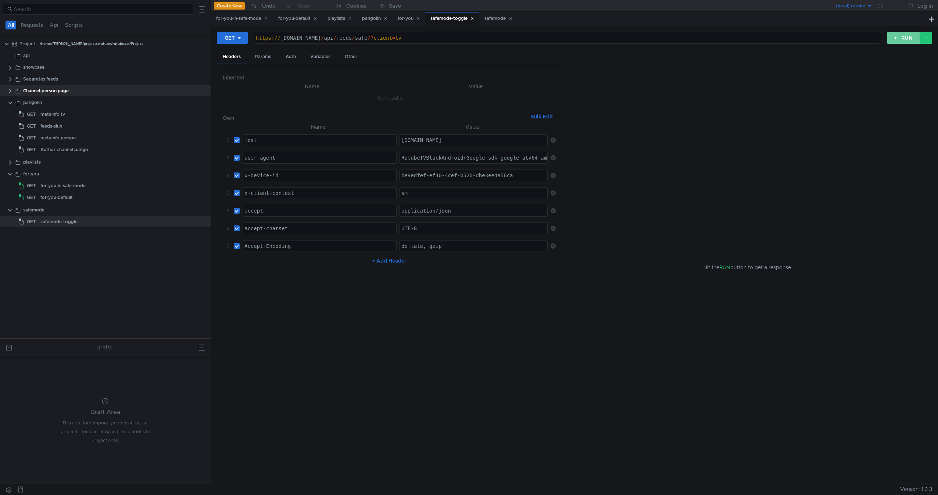
click at [911, 37] on button "RUN" at bounding box center [903, 38] width 33 height 12
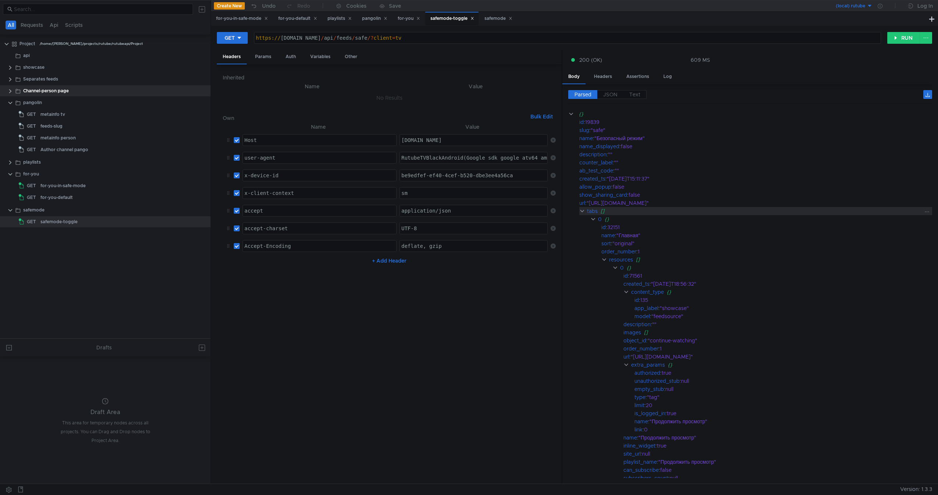
click at [583, 212] on clr-icon at bounding box center [582, 211] width 6 height 6
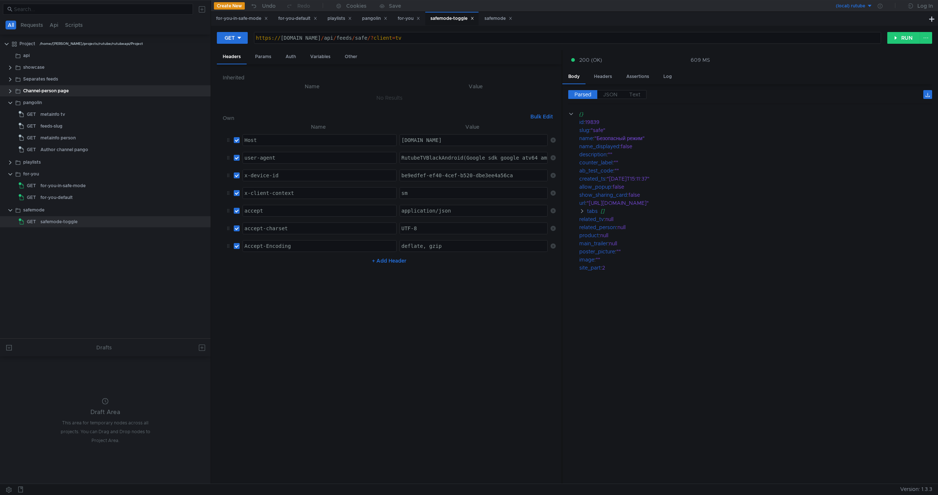
click at [237, 194] on input "checkbox" at bounding box center [237, 193] width 6 height 6
click at [904, 37] on button "RUN" at bounding box center [903, 38] width 33 height 12
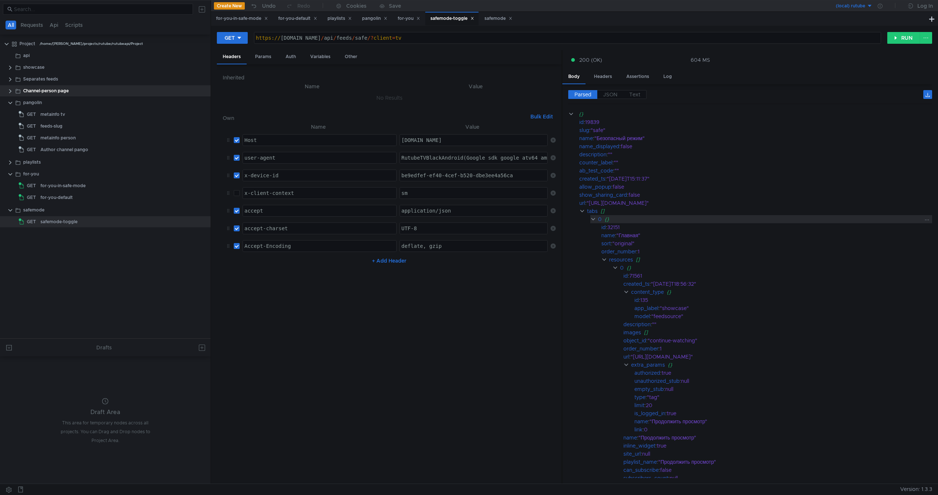
click at [590, 217] on clr-icon at bounding box center [593, 219] width 6 height 6
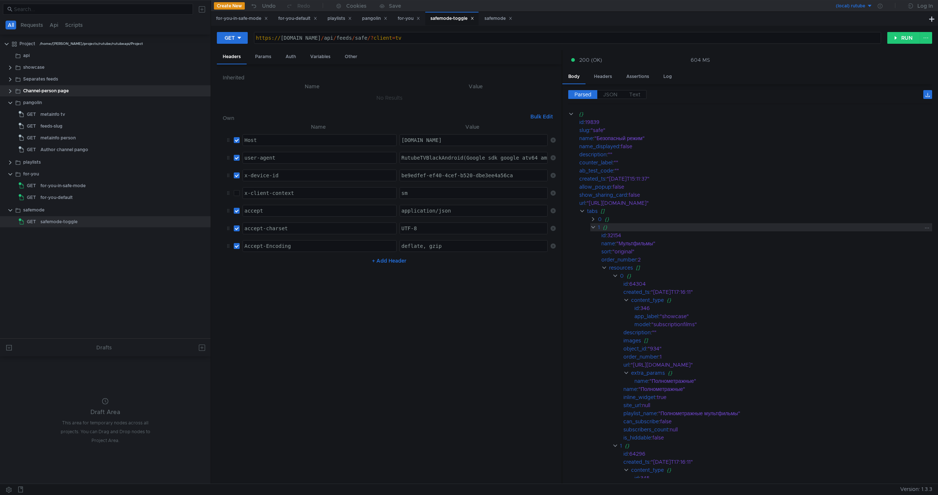
click at [591, 230] on clr-icon at bounding box center [593, 227] width 6 height 6
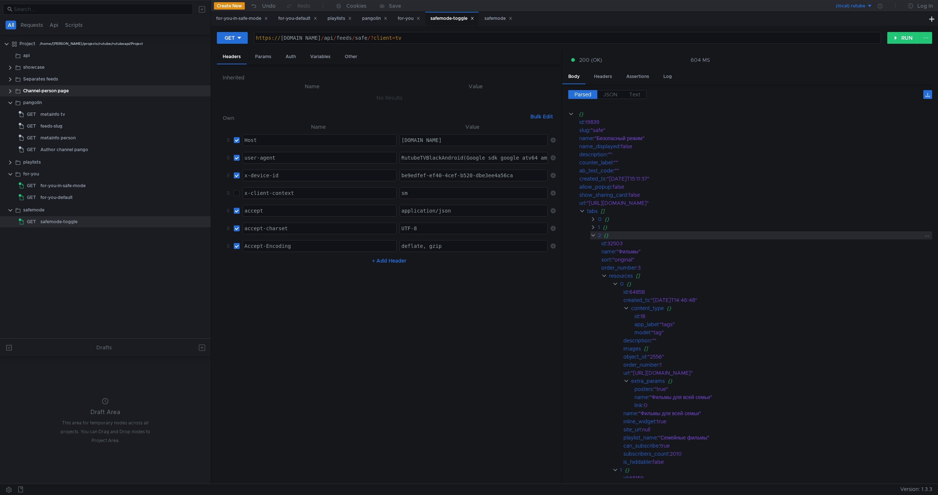
click at [593, 234] on clr-icon at bounding box center [593, 235] width 6 height 6
click at [596, 242] on div "3 {}" at bounding box center [761, 243] width 342 height 8
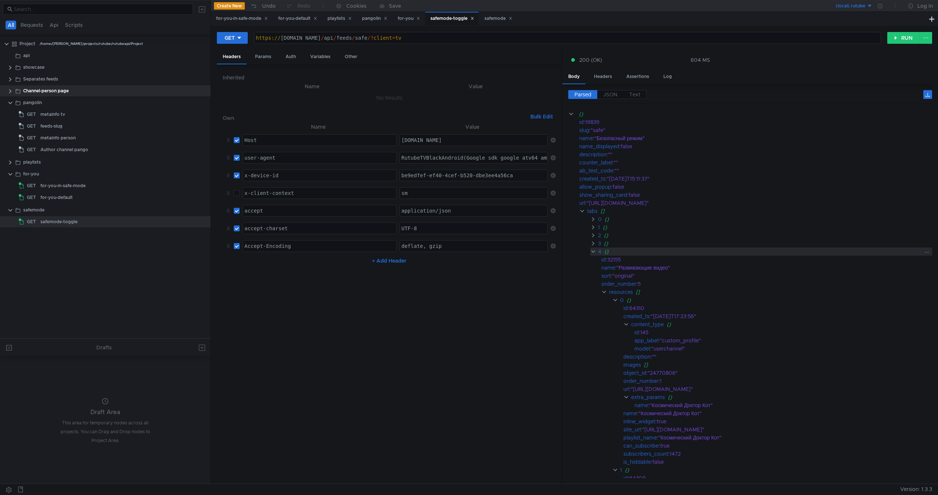
click at [595, 255] on div "4 {}" at bounding box center [761, 251] width 342 height 8
click at [590, 263] on app-tour-anchor "id : 32156" at bounding box center [750, 267] width 364 height 8
click at [593, 262] on clr-icon at bounding box center [593, 259] width 6 height 6
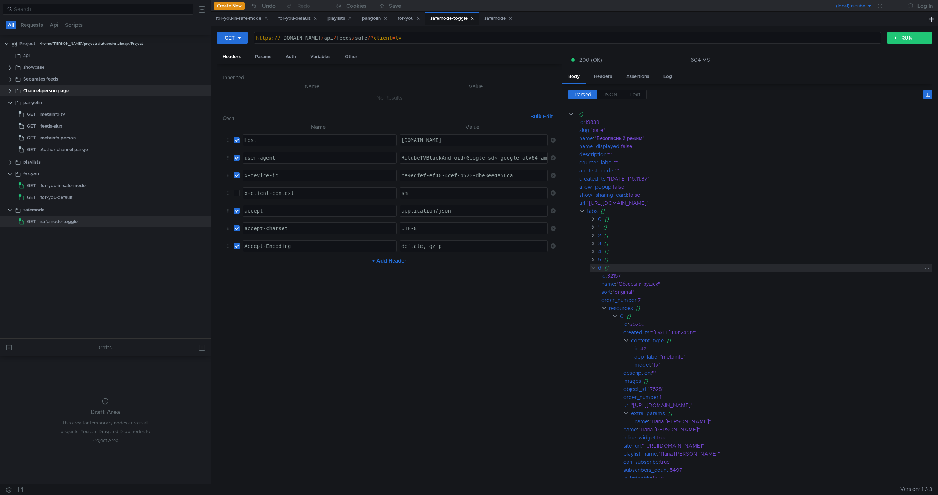
click at [593, 264] on div "6 {}" at bounding box center [761, 267] width 342 height 8
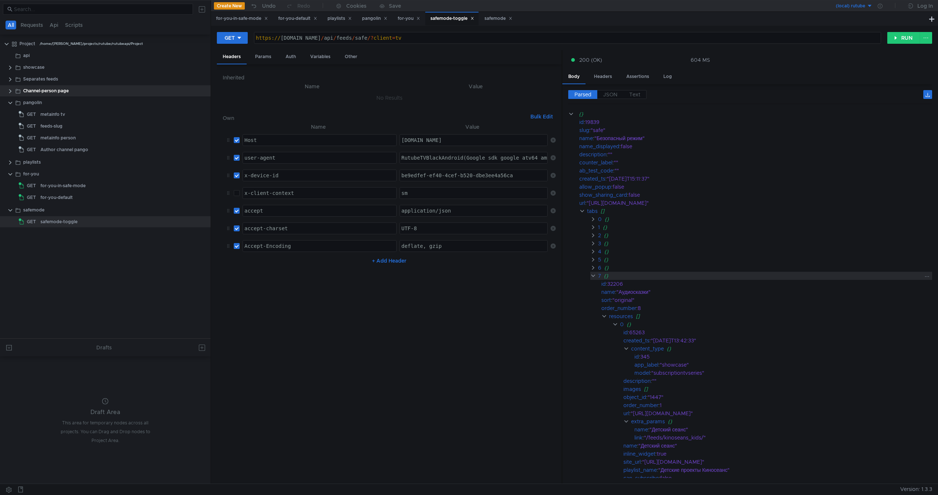
click at [593, 276] on clr-icon at bounding box center [593, 276] width 6 height 6
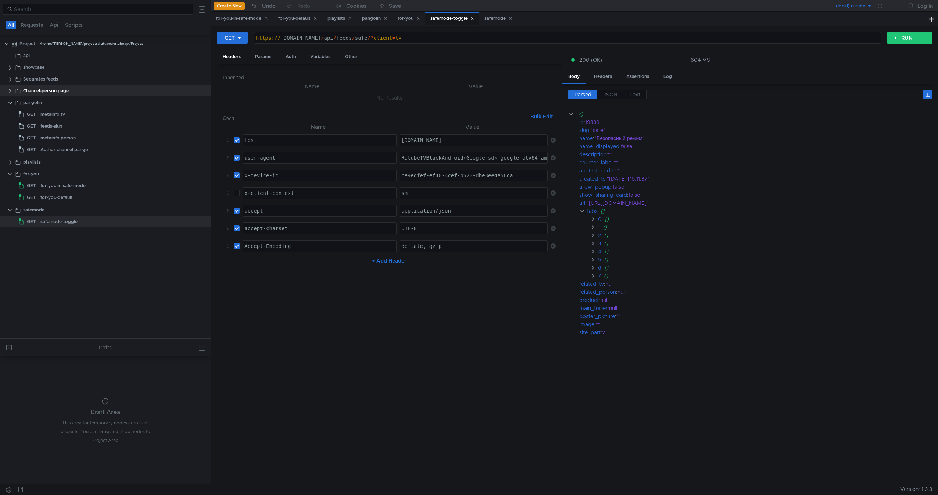
click at [463, 318] on nz-table "Name Value Host ההההההההההההההההההההההההההההההההההההההההההההההההההההההההההההההה…" at bounding box center [389, 299] width 333 height 355
click at [663, 425] on cdk-virtual-scroll-viewport "{} id : 19839 slug : "safe" name : "Безопасный режим" name_displayed : false de…" at bounding box center [750, 294] width 364 height 368
click at [238, 193] on input "checkbox" at bounding box center [237, 193] width 6 height 6
checkbox input "true"
click at [904, 38] on button "RUN" at bounding box center [903, 38] width 33 height 12
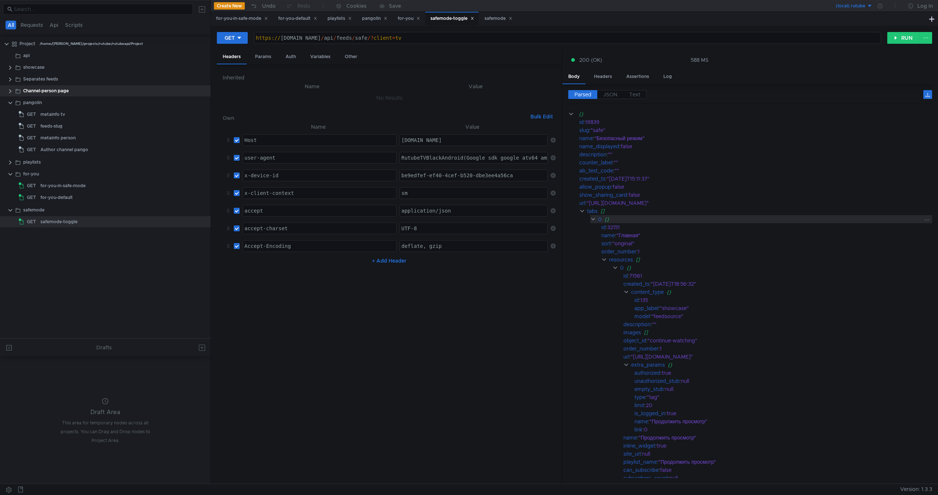
click at [594, 220] on clr-icon at bounding box center [593, 219] width 6 height 6
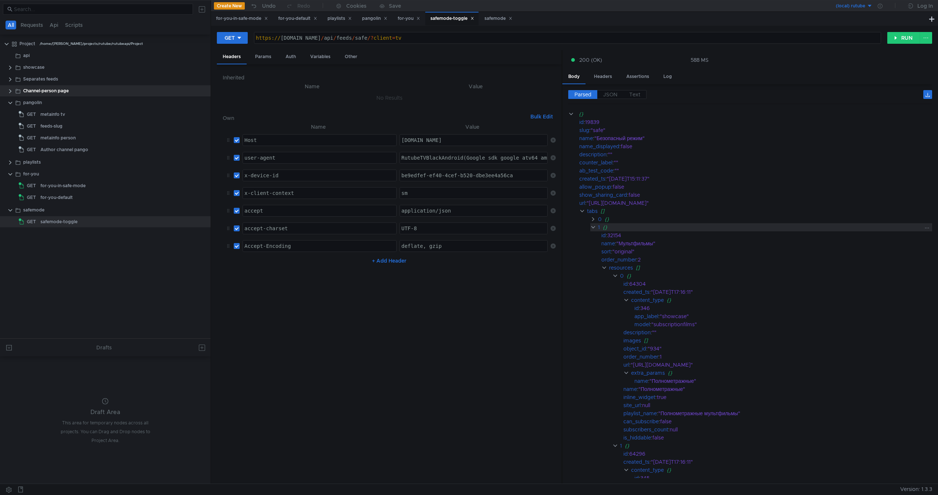
click at [594, 223] on div "1 {}" at bounding box center [761, 227] width 342 height 8
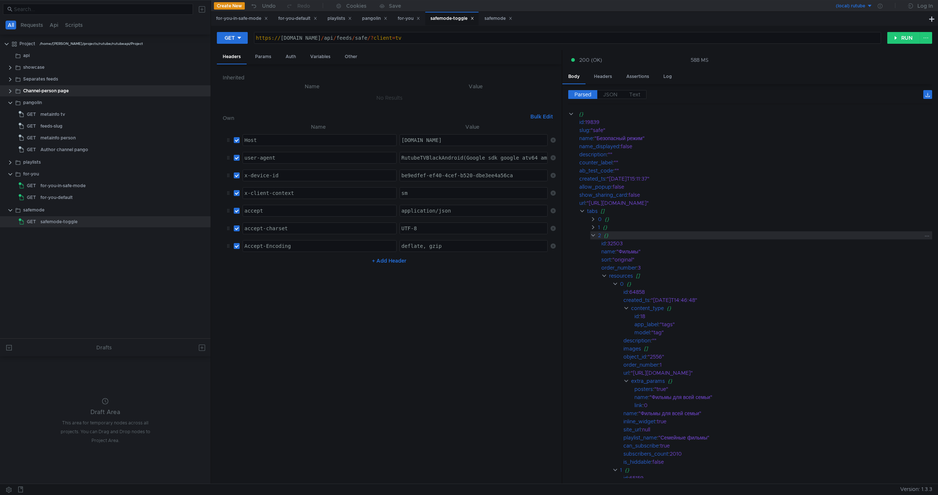
click at [596, 233] on div "2 {}" at bounding box center [761, 235] width 342 height 8
click at [595, 244] on clr-icon at bounding box center [593, 243] width 6 height 6
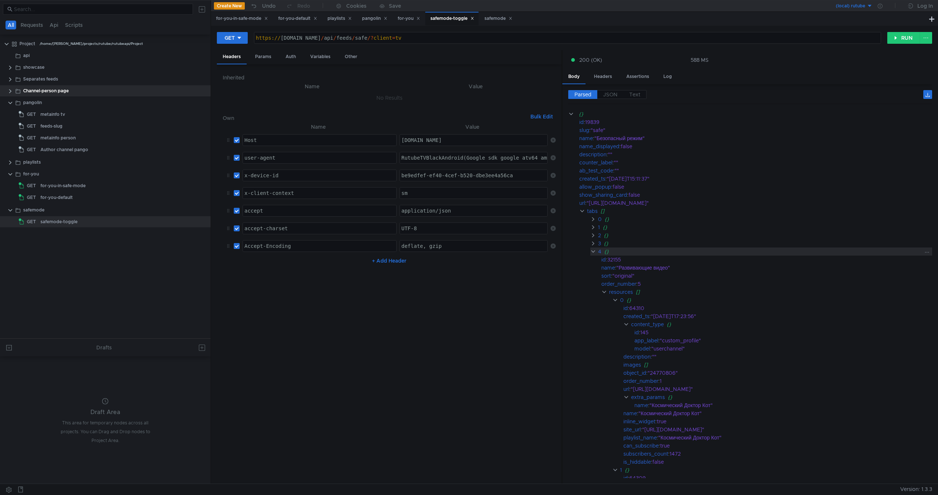
click at [595, 254] on clr-icon at bounding box center [593, 251] width 6 height 6
click at [595, 263] on div "5 {}" at bounding box center [761, 259] width 342 height 8
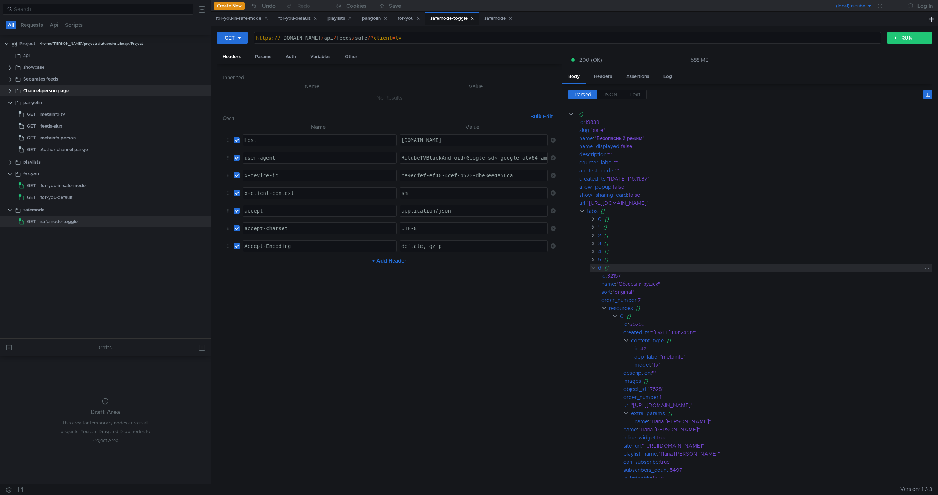
click at [595, 266] on clr-icon at bounding box center [593, 268] width 6 height 6
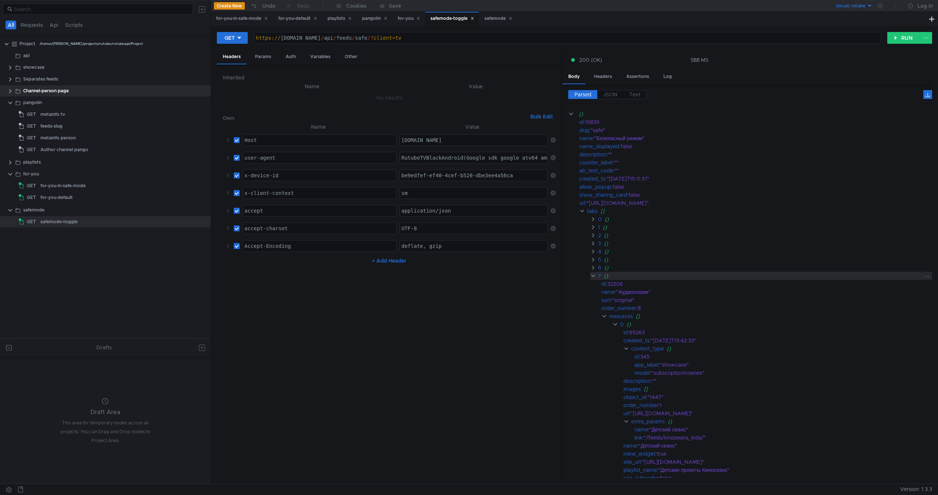
click at [593, 276] on clr-icon at bounding box center [593, 276] width 6 height 6
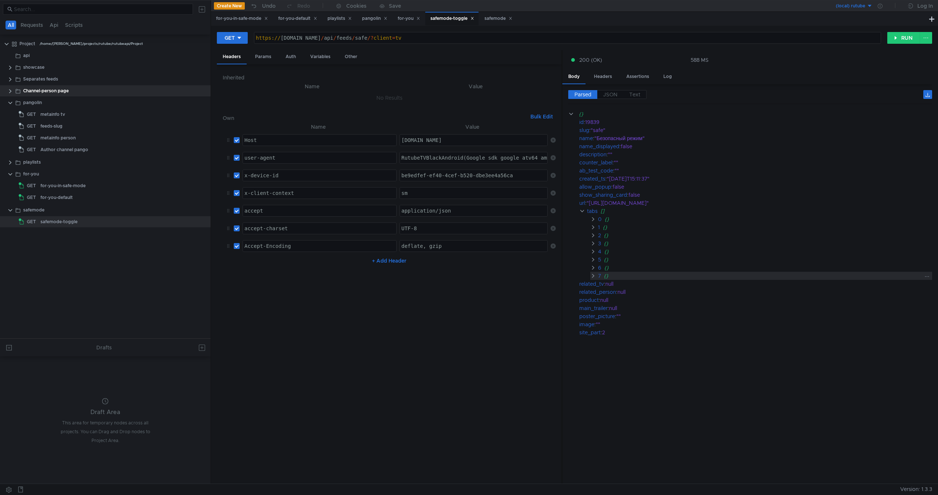
click at [593, 279] on clr-icon at bounding box center [593, 276] width 6 height 6
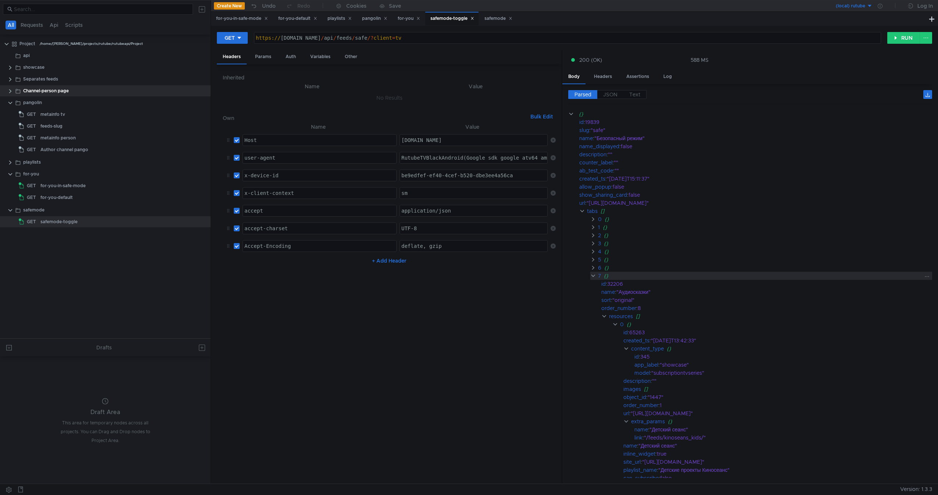
click at [593, 279] on clr-icon at bounding box center [593, 276] width 6 height 6
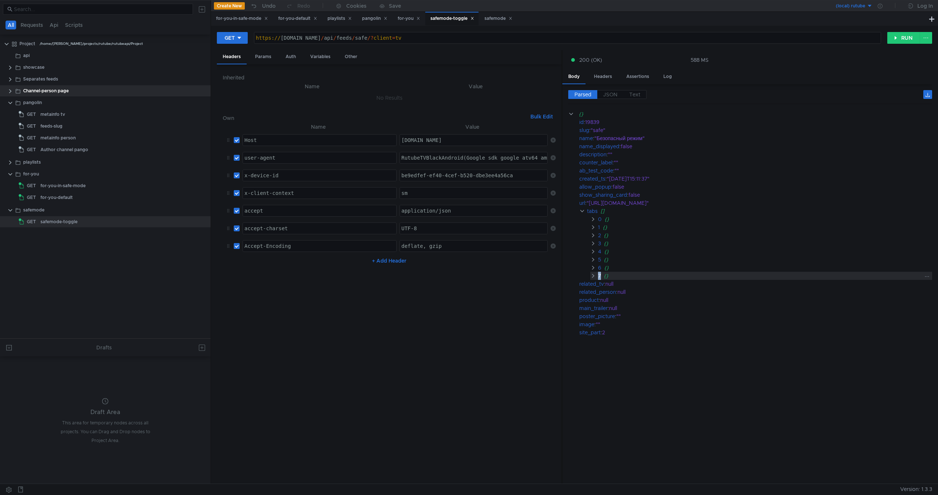
click at [593, 279] on clr-icon at bounding box center [593, 276] width 6 height 6
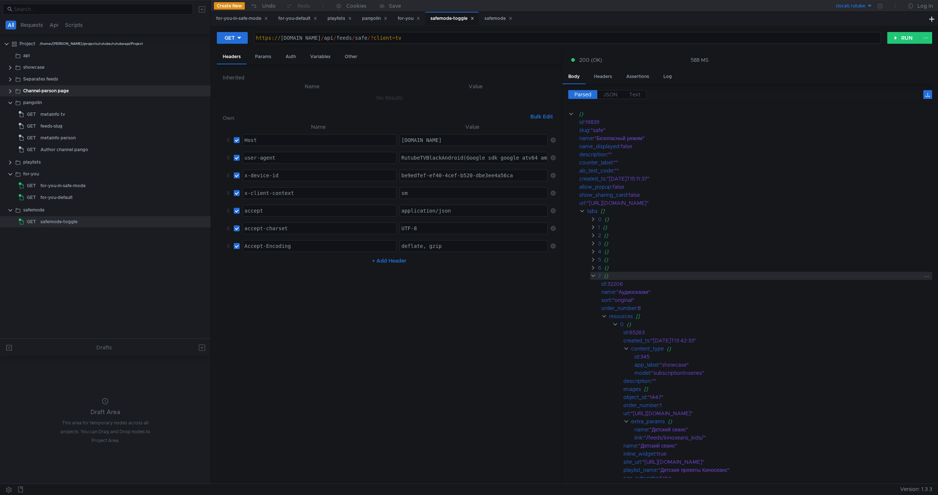
click at [593, 279] on clr-icon at bounding box center [593, 276] width 6 height 6
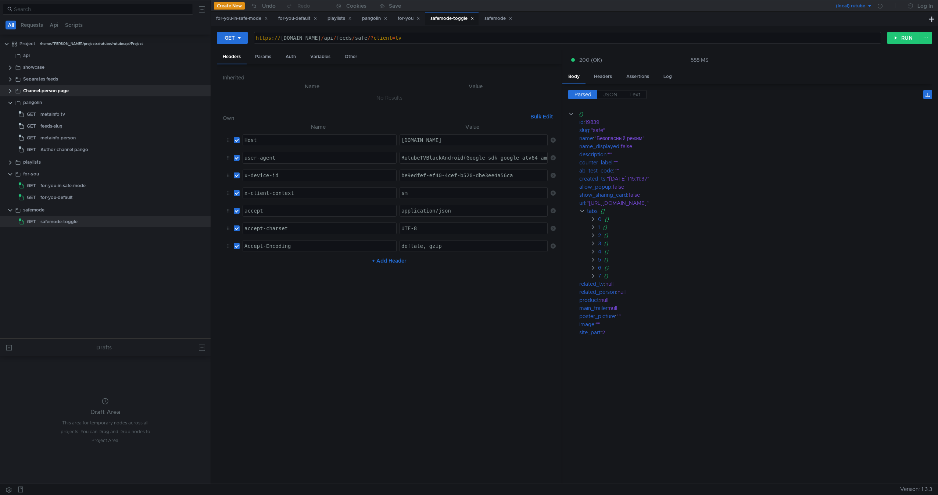
click at [458, 364] on nz-table "Name Value Host ההההההההההההההההההההההההההההההההההההההההההההההההההההההההההההההה…" at bounding box center [389, 299] width 333 height 355
click at [38, 175] on div "for-you" at bounding box center [31, 173] width 16 height 11
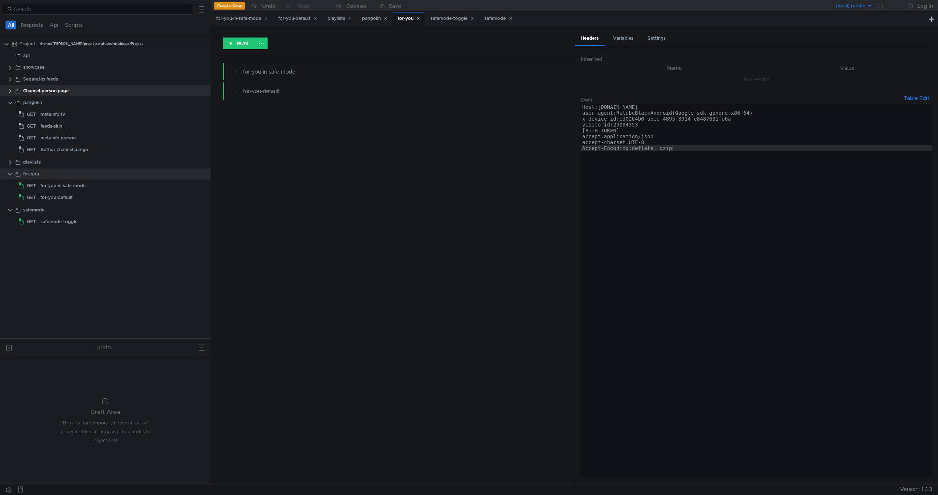
click at [438, 353] on div "RUN for-you-in-safe-mode for-you-default" at bounding box center [395, 258] width 357 height 452
click at [63, 220] on div "safemode-toggle" at bounding box center [58, 221] width 37 height 11
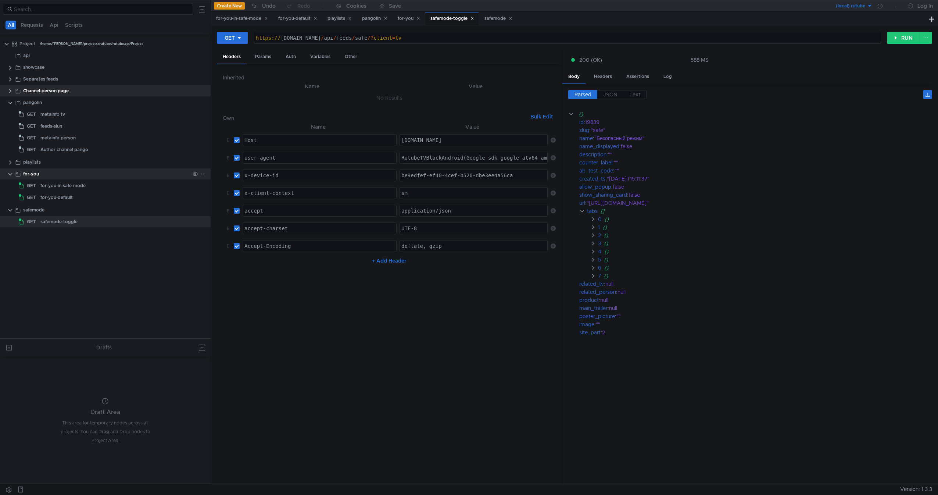
click at [72, 170] on div "for-you" at bounding box center [106, 173] width 166 height 11
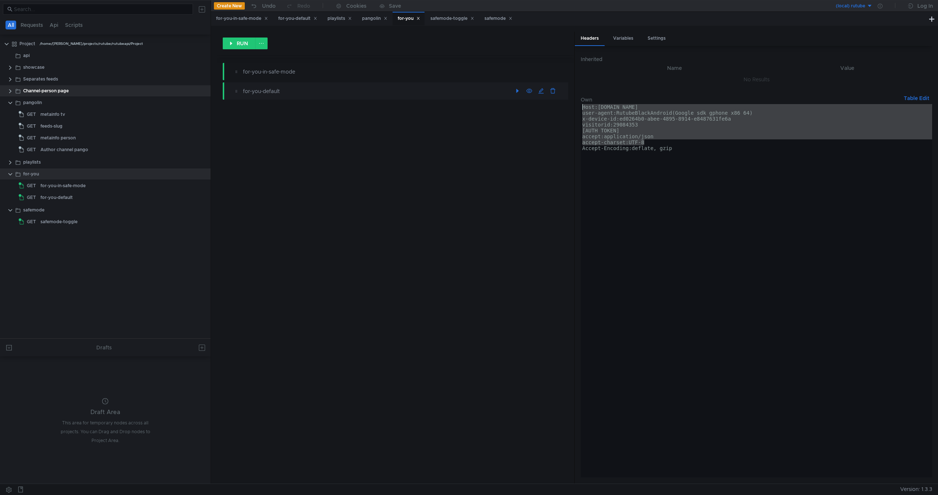
drag, startPoint x: 697, startPoint y: 145, endPoint x: 505, endPoint y: 98, distance: 198.0
click at [505, 98] on as-split "RUN for-you-in-safe-mode for-you-default Headers Variables Settings Inherited N…" at bounding box center [574, 258] width 715 height 452
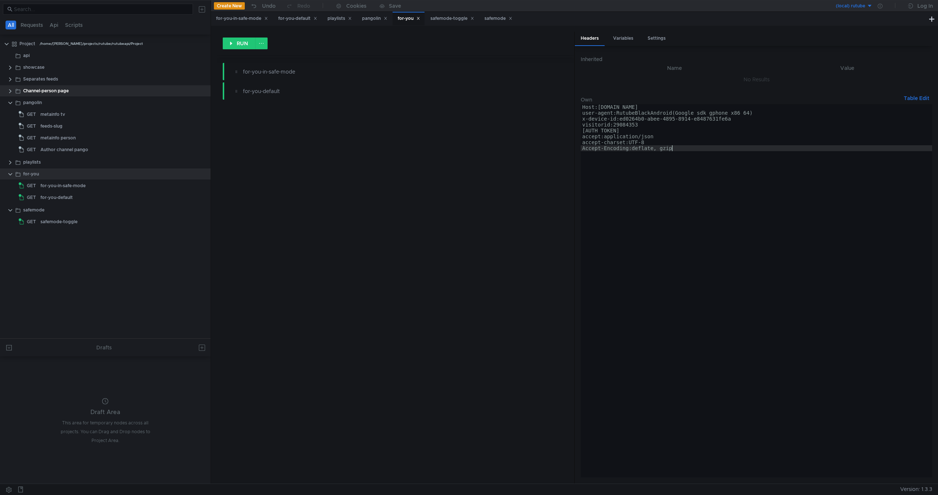
type textarea "accept-charset:UTF-8 Accept-Encoding:deflate, gzip"
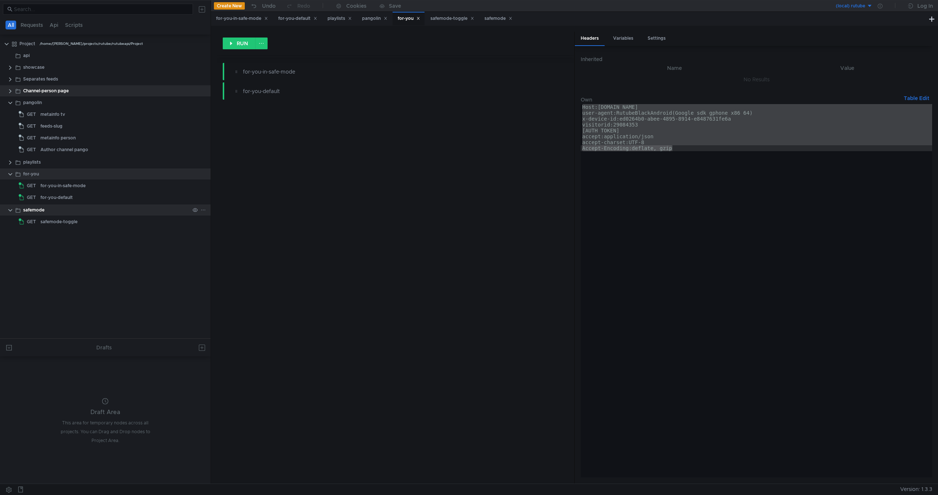
click at [57, 208] on div "safemode" at bounding box center [106, 209] width 166 height 11
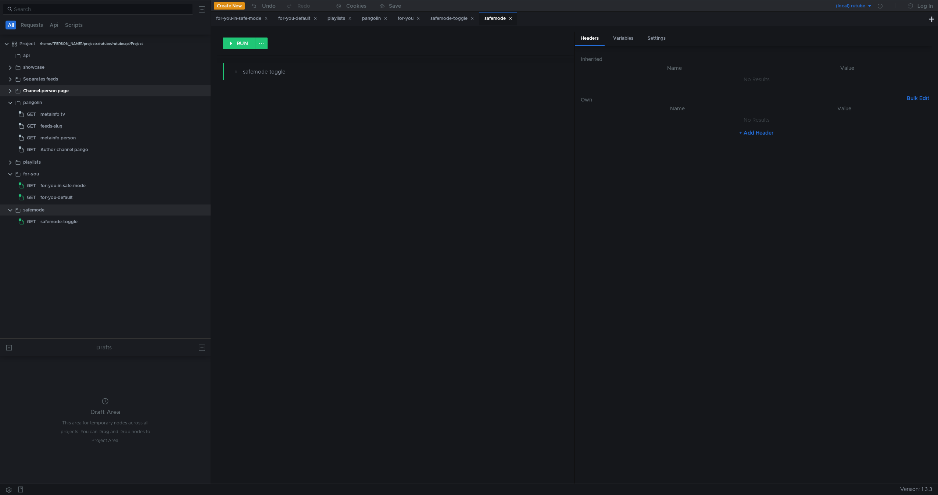
drag, startPoint x: 57, startPoint y: 208, endPoint x: 792, endPoint y: 155, distance: 737.1
click at [790, 161] on as-split "All Requests Api Scripts Project /home/rukurbanov/projects/rutube/rutubeapi/Pro…" at bounding box center [469, 241] width 938 height 483
click at [909, 95] on button "Bulk Edit" at bounding box center [918, 98] width 28 height 9
click at [802, 166] on div at bounding box center [756, 296] width 351 height 385
paste textarea "Accept-Encoding:deflate, gzip"
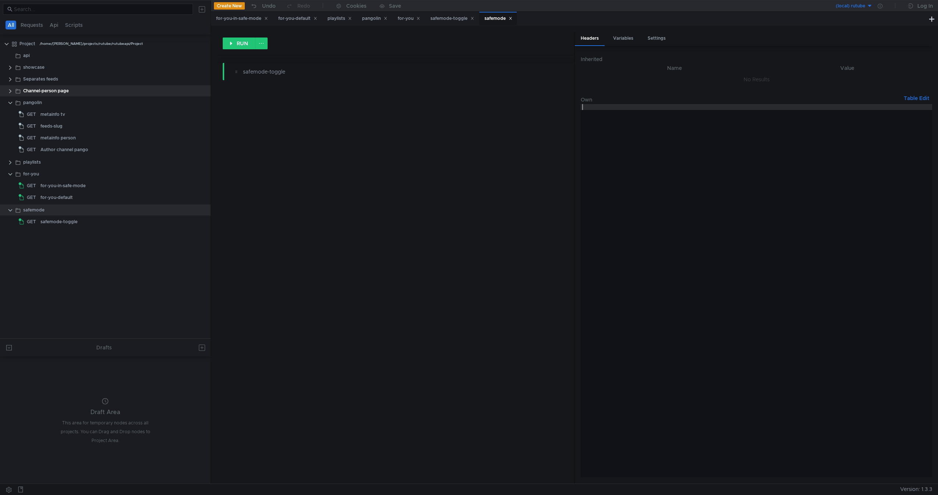
type textarea "Accept-Encoding:deflate, gzip"
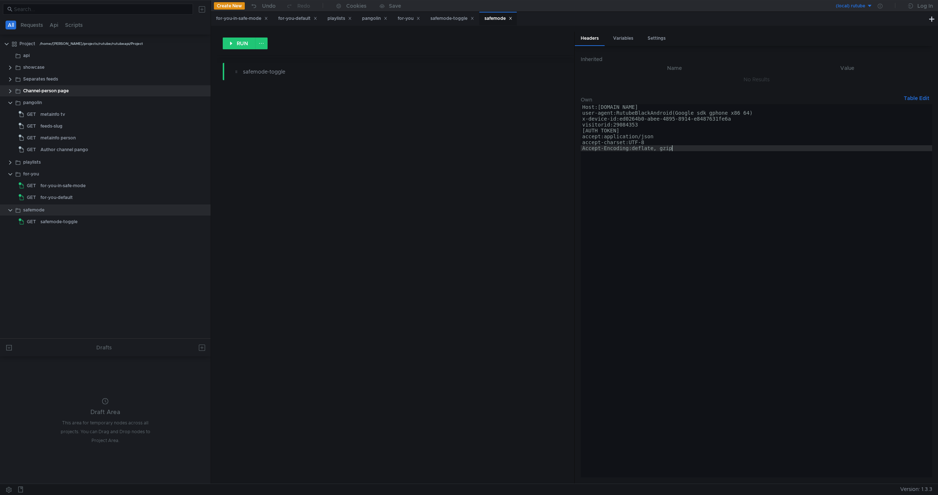
click at [926, 97] on button "Table Edit" at bounding box center [916, 98] width 31 height 9
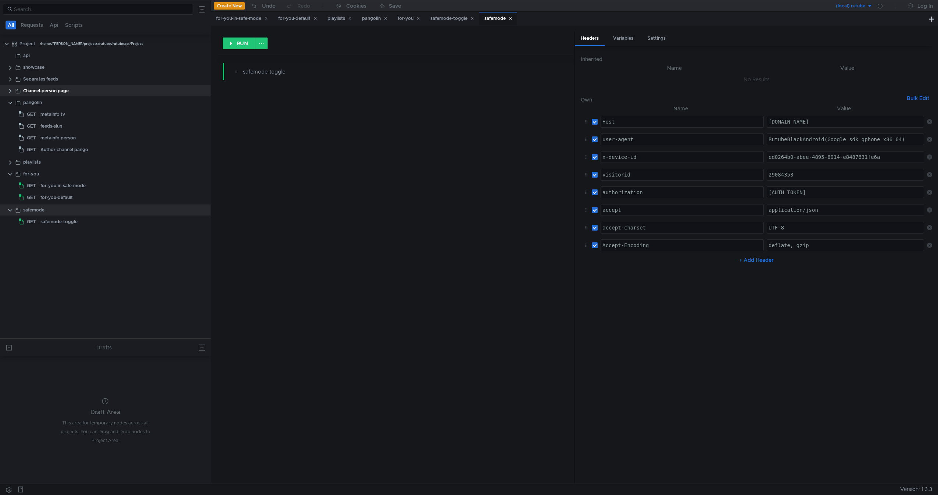
click at [371, 176] on div "RUN safemode-toggle" at bounding box center [395, 258] width 357 height 452
click at [43, 217] on div "safemode-toggle" at bounding box center [58, 221] width 37 height 11
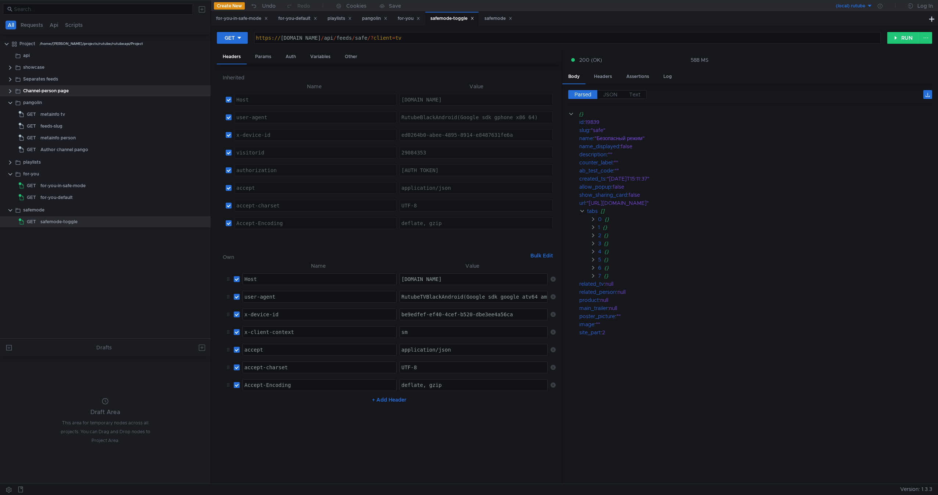
click at [553, 383] on icon at bounding box center [552, 384] width 5 height 5
click at [555, 365] on icon at bounding box center [552, 367] width 5 height 5
click at [554, 349] on icon at bounding box center [552, 349] width 5 height 5
click at [553, 280] on icon at bounding box center [552, 278] width 5 height 5
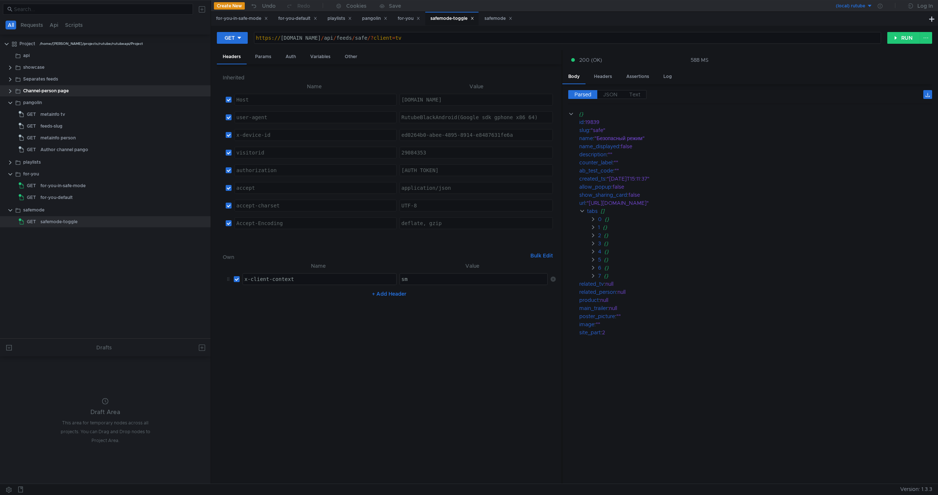
click at [493, 351] on nz-table "Name Value x-client-context ההההההההההההההההההההההההההההההההההההההההההההההההההה…" at bounding box center [389, 369] width 333 height 216
click at [726, 350] on cdk-virtual-scroll-viewport "{} id : 19839 slug : "safe" name : "Безопасный режим" name_displayed : false de…" at bounding box center [750, 294] width 364 height 368
click at [371, 345] on nz-table "Name Value x-client-context ההההההההההההההההההההההההההההההההההההההההההההההההההה…" at bounding box center [389, 369] width 333 height 216
click at [902, 36] on button "RUN" at bounding box center [903, 38] width 33 height 12
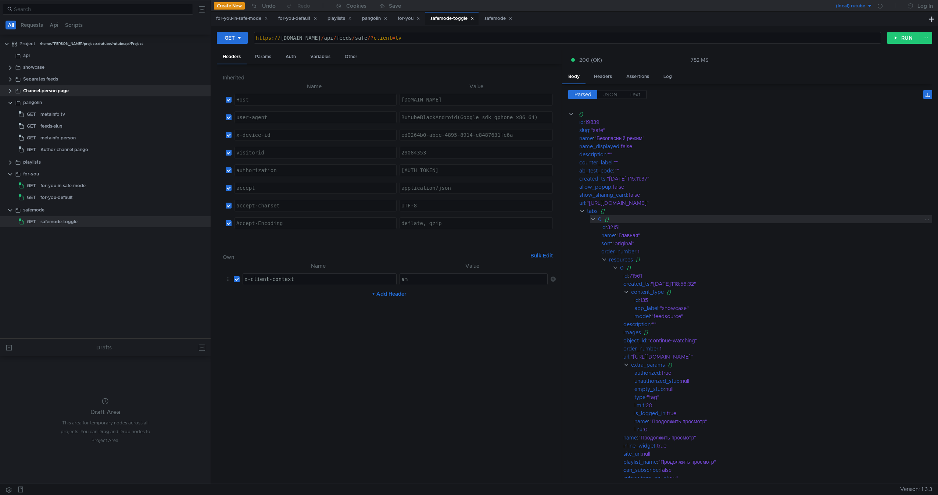
click at [594, 218] on clr-icon at bounding box center [593, 219] width 6 height 6
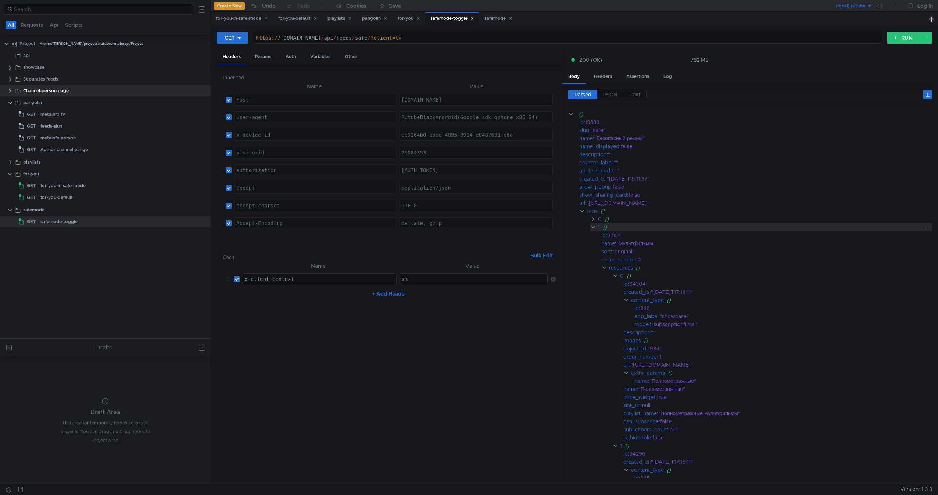
click at [592, 229] on clr-icon at bounding box center [593, 227] width 6 height 6
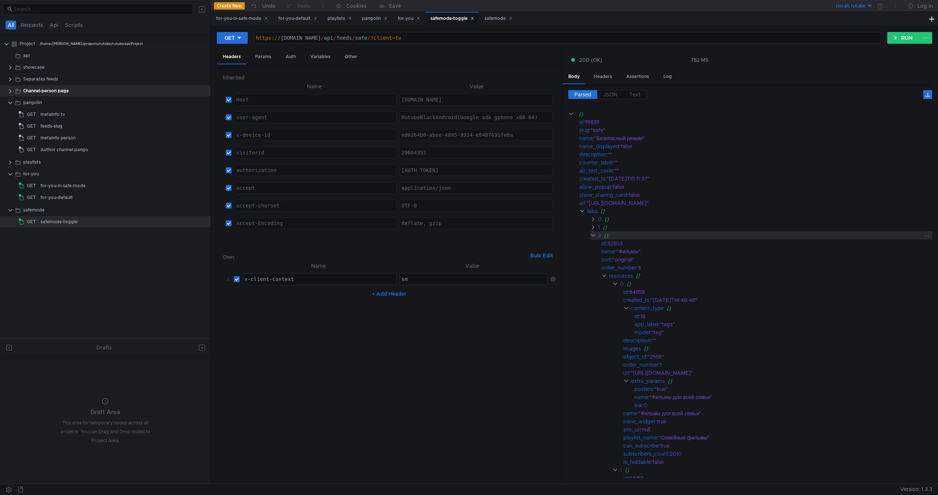
click at [591, 234] on clr-icon at bounding box center [593, 235] width 6 height 6
